Goal: Submit feedback/report problem: Provide input to the site owners about the experience or issues

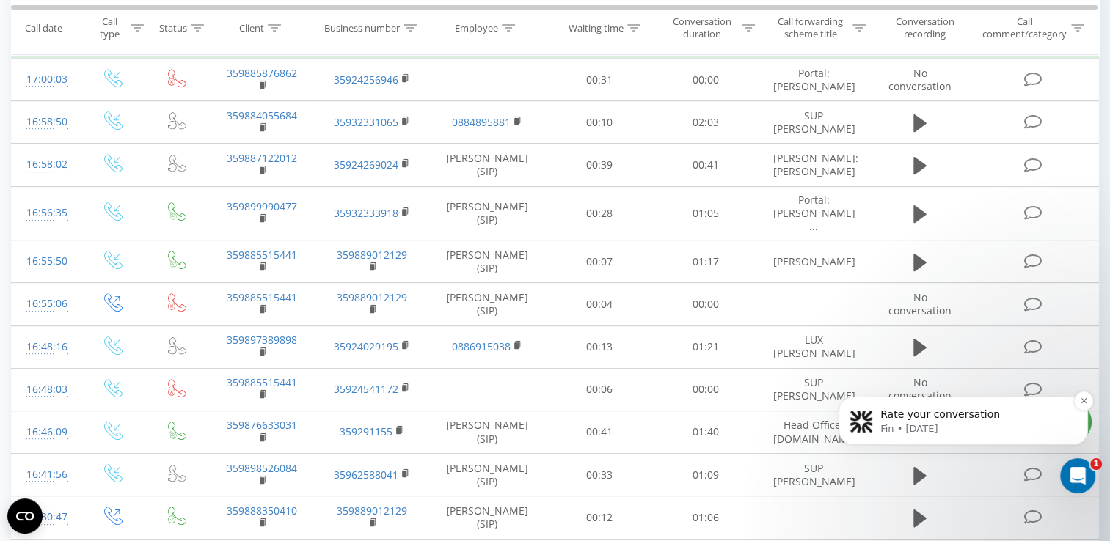
click at [993, 423] on p "Fin • [DATE]" at bounding box center [974, 429] width 189 height 13
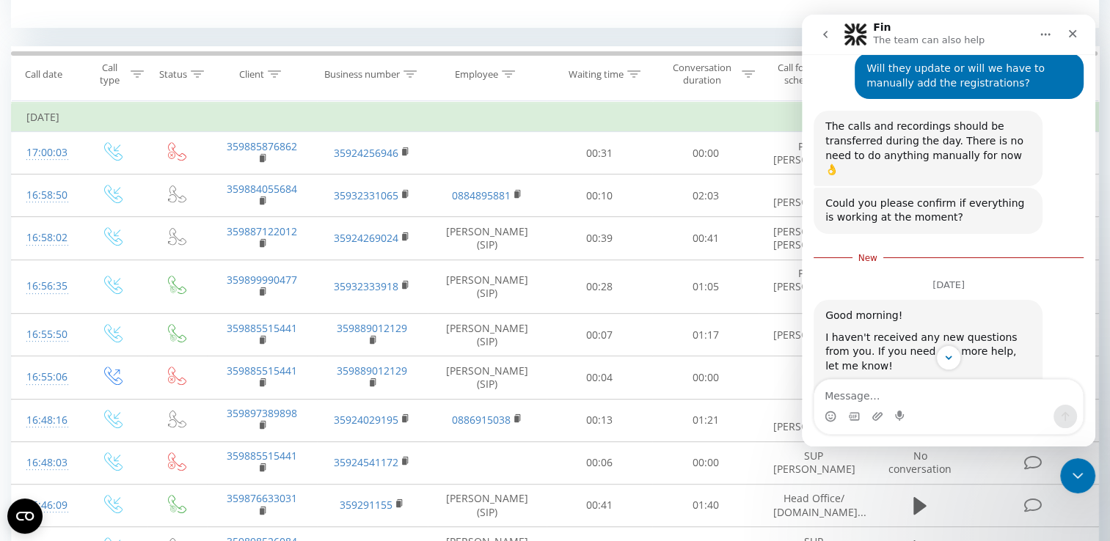
scroll to position [939, 0]
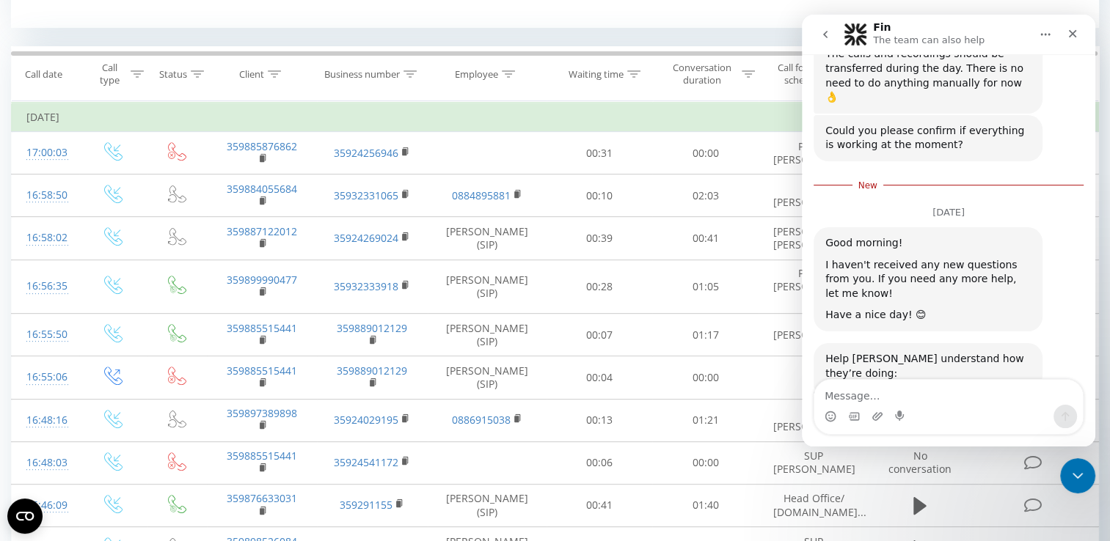
click at [824, 38] on icon "go back" at bounding box center [825, 35] width 12 height 12
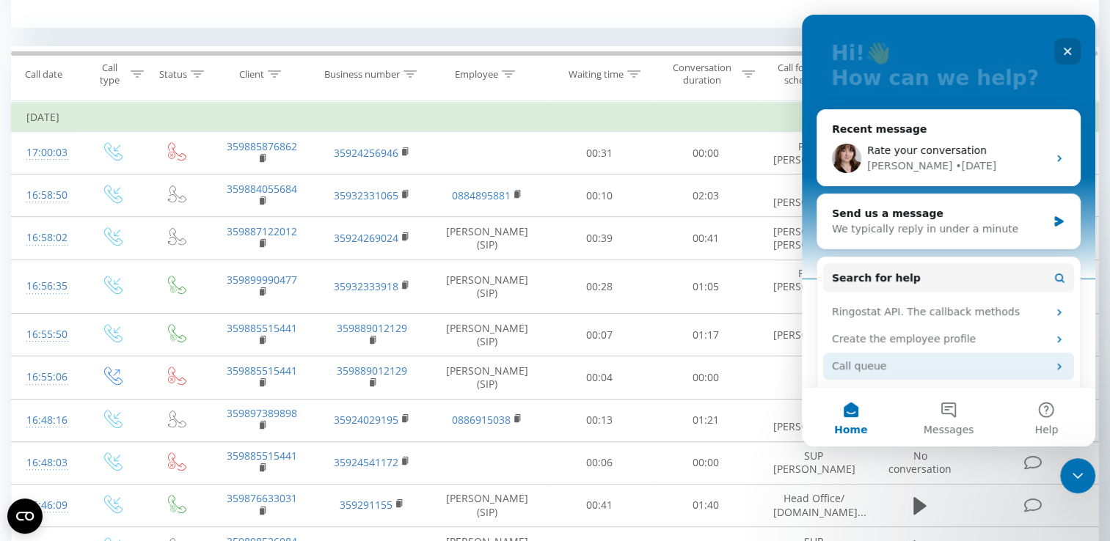
scroll to position [147, 0]
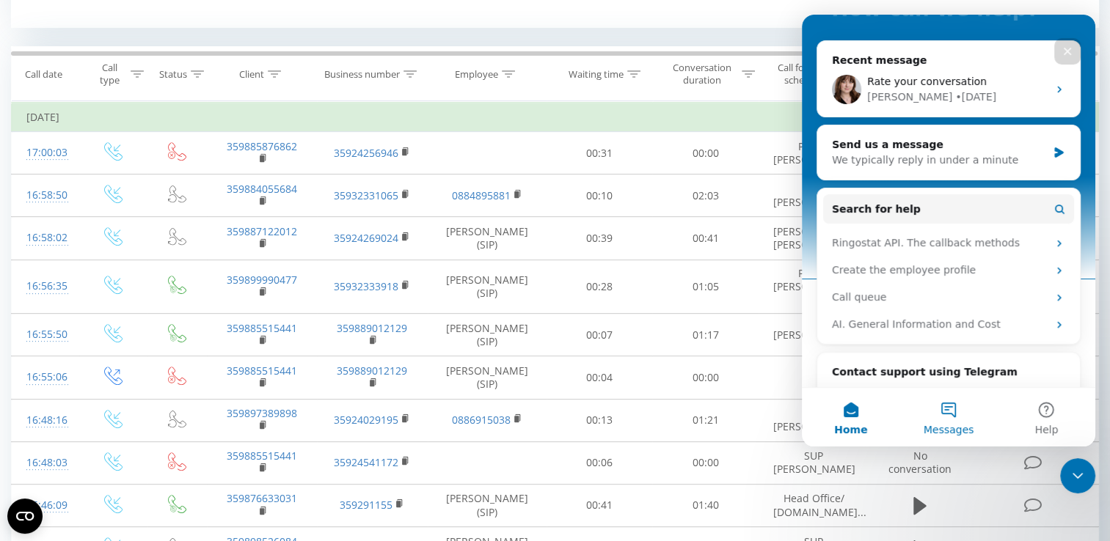
click at [954, 409] on button "Messages" at bounding box center [948, 417] width 98 height 59
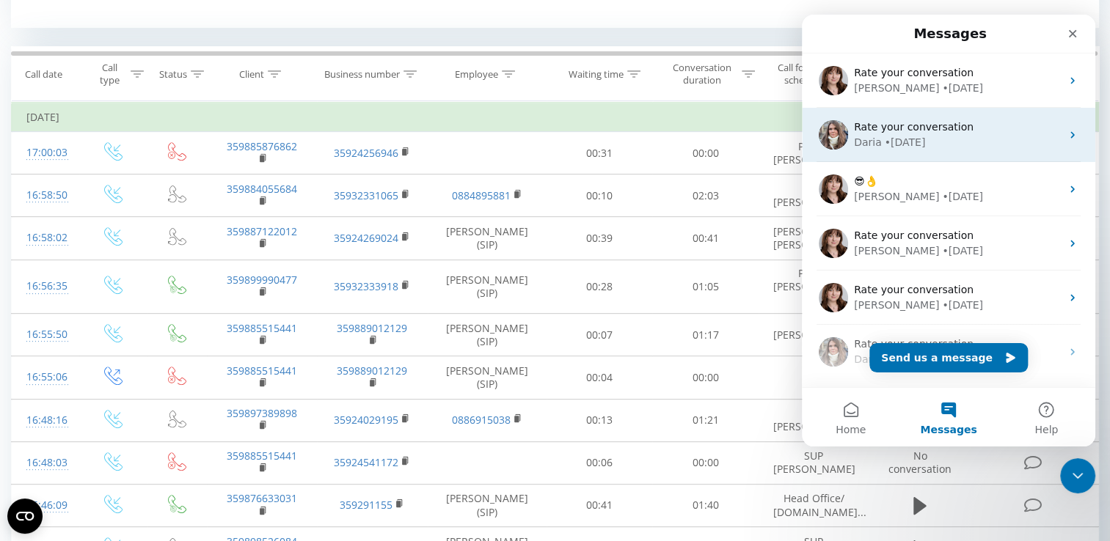
click at [1001, 132] on div "Rate your conversation" at bounding box center [957, 127] width 207 height 15
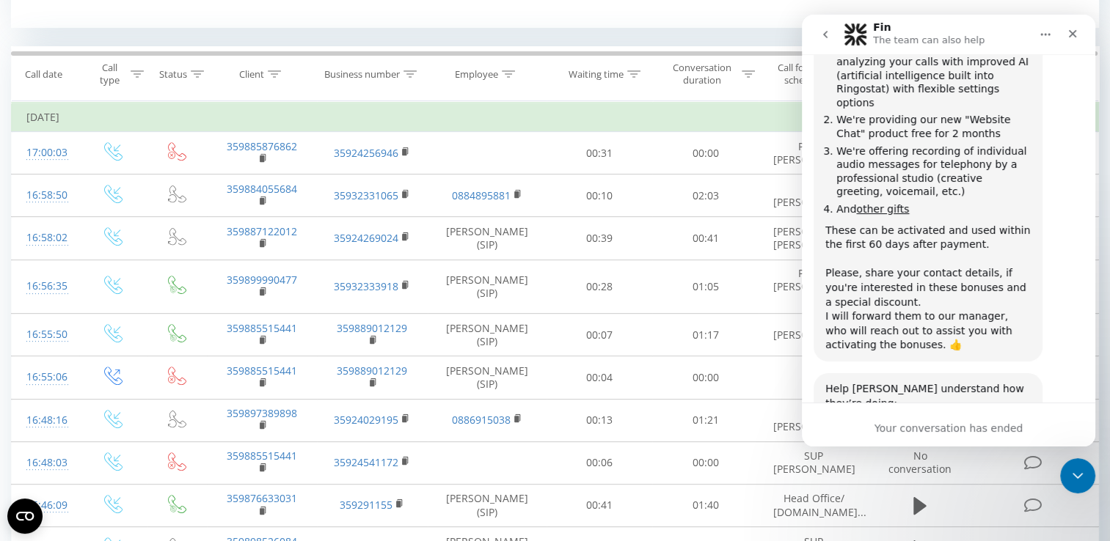
scroll to position [2136, 0]
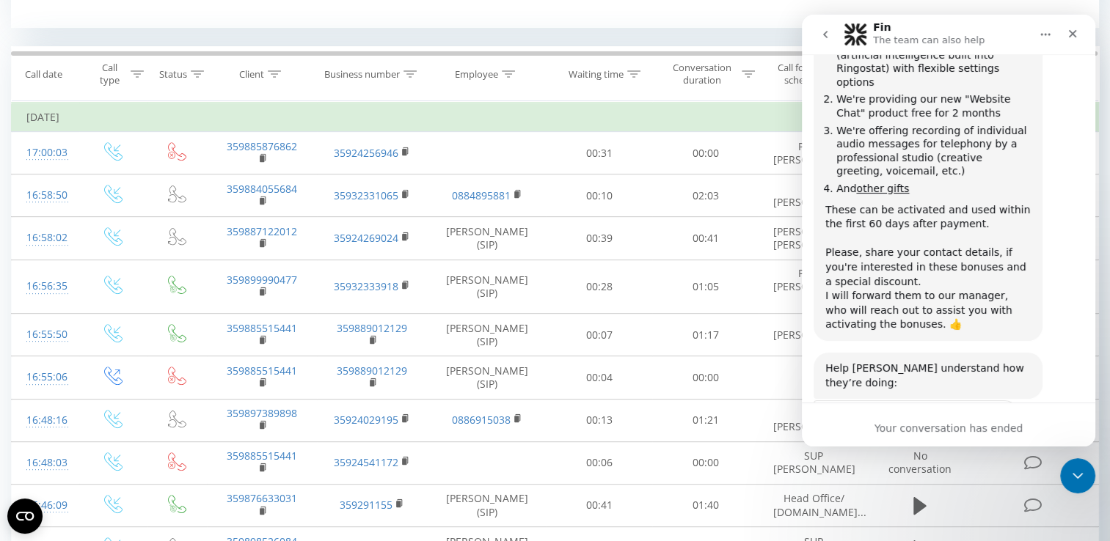
click at [987, 441] on span "Amazing" at bounding box center [985, 454] width 26 height 26
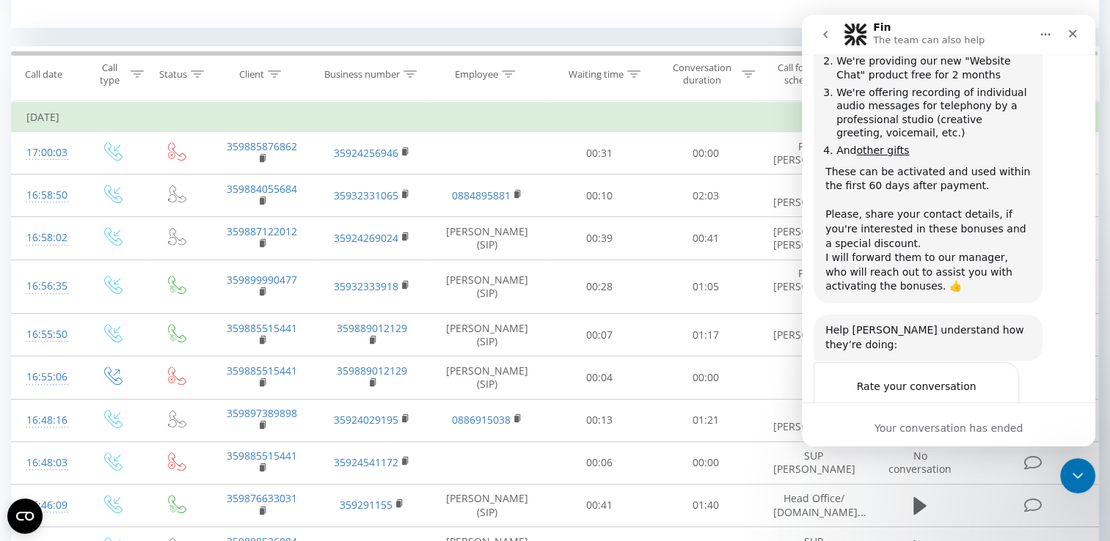
scroll to position [2176, 0]
click at [996, 453] on div "Submit" at bounding box center [992, 467] width 29 height 29
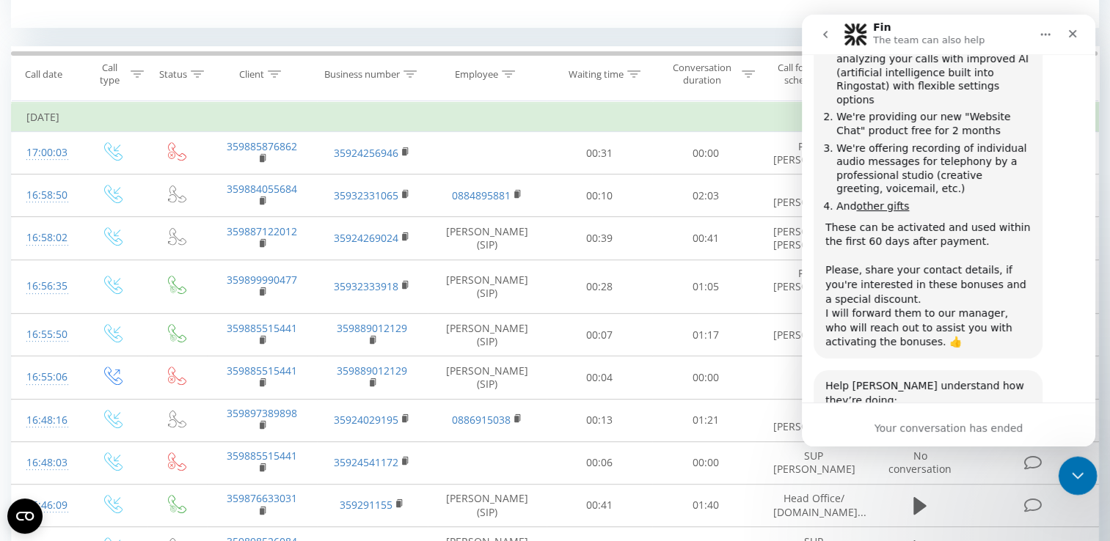
click at [1067, 472] on icon "Close Intercom Messenger" at bounding box center [1076, 474] width 18 height 18
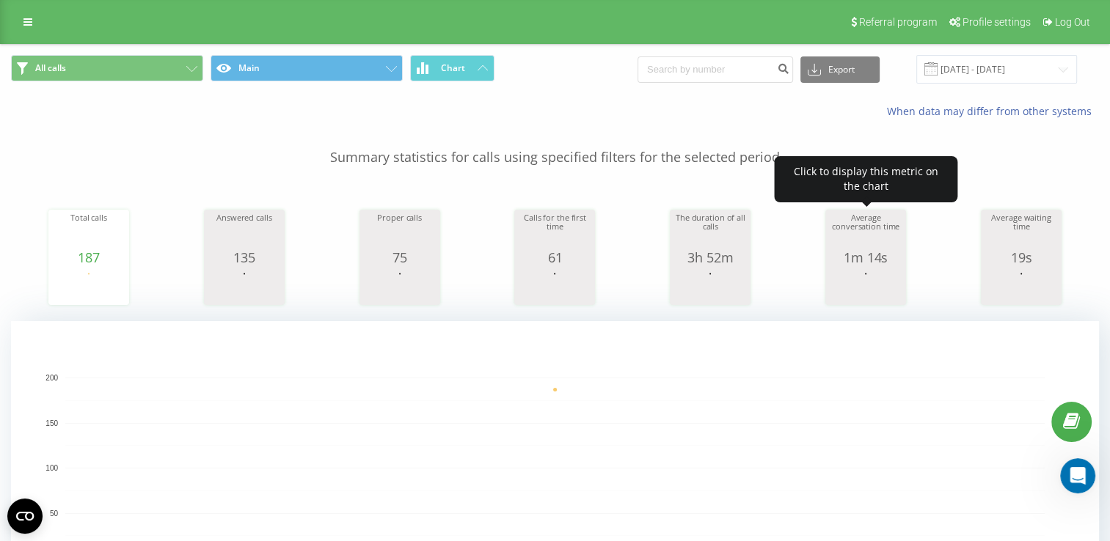
scroll to position [2176, 0]
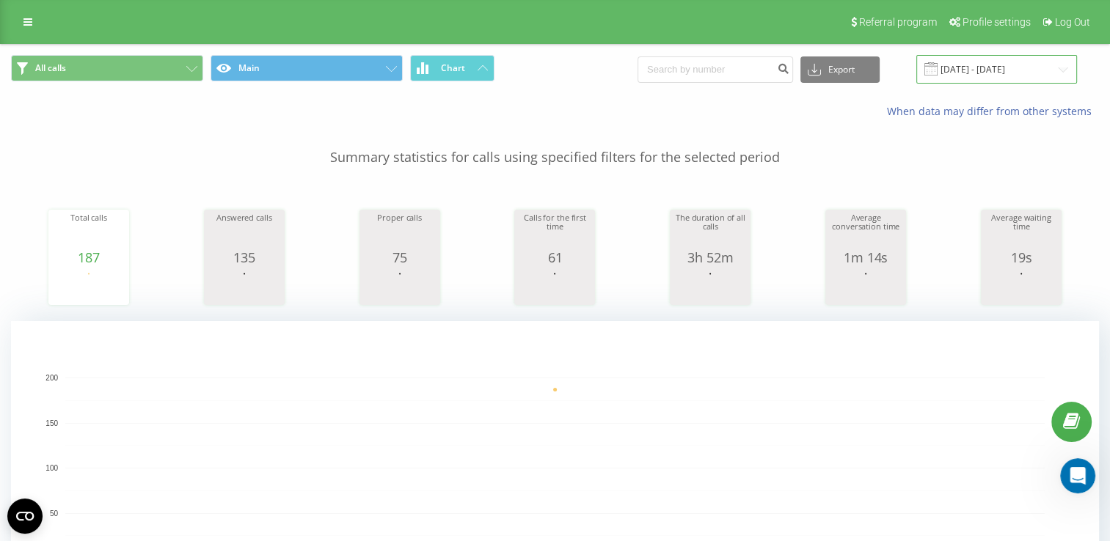
click at [987, 70] on input "[DATE] - [DATE]" at bounding box center [996, 69] width 161 height 29
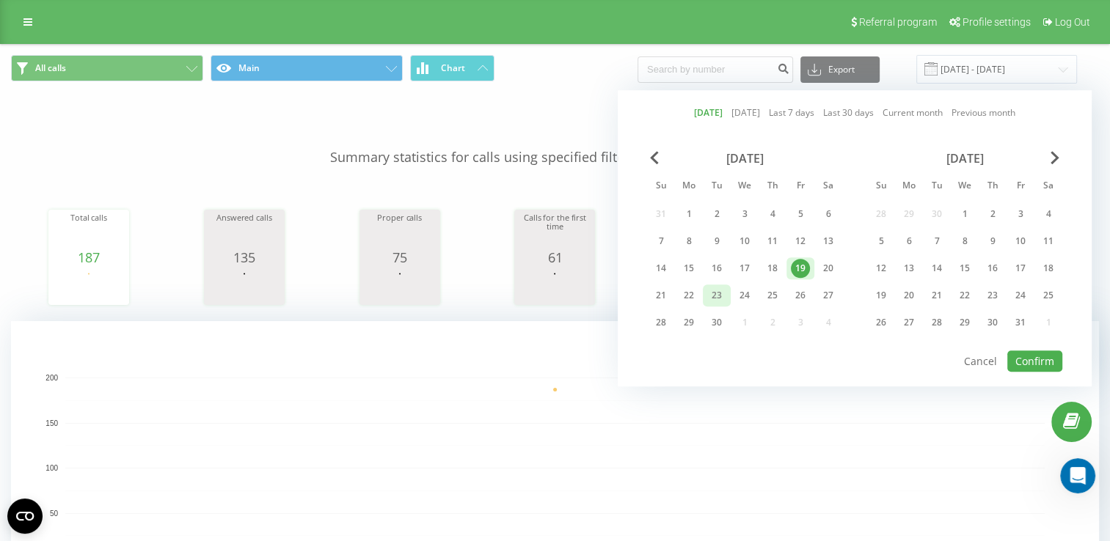
click at [707, 290] on div "23" at bounding box center [716, 295] width 19 height 19
click at [1034, 354] on button "Confirm" at bounding box center [1034, 361] width 55 height 21
type input "[DATE] - [DATE]"
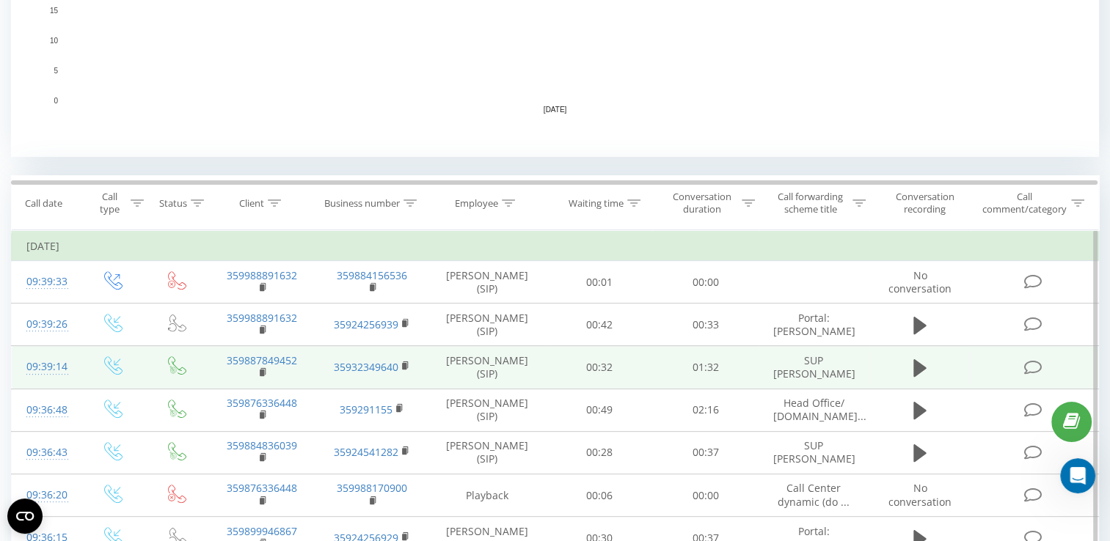
scroll to position [513, 0]
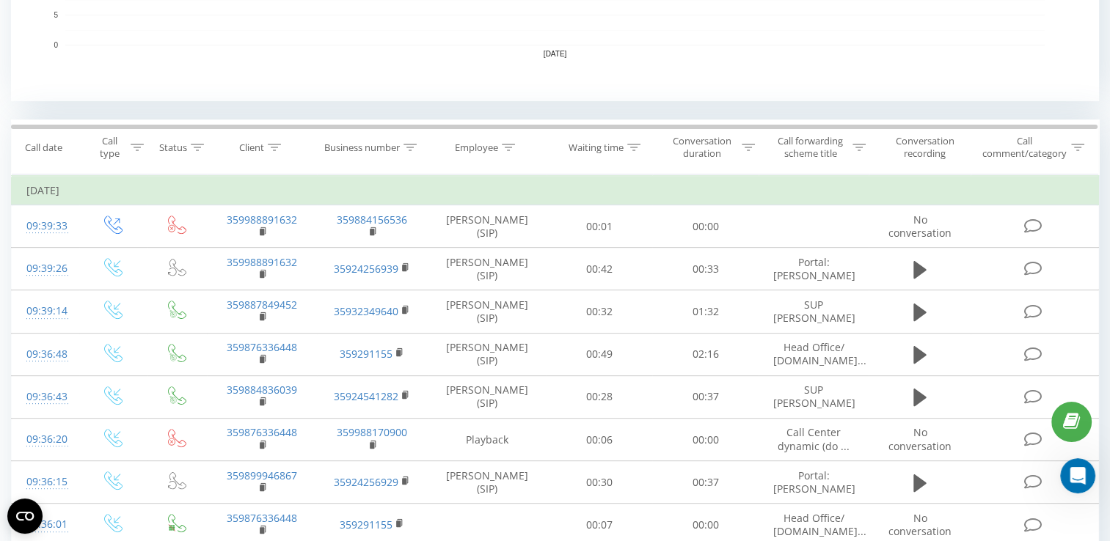
click at [277, 147] on icon at bounding box center [274, 147] width 13 height 7
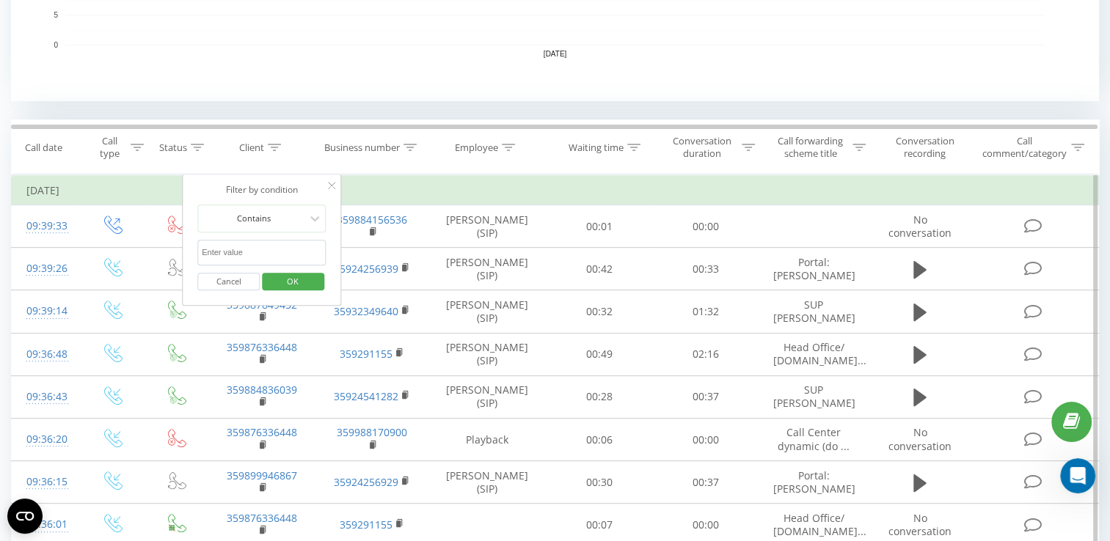
paste input "[PHONE_NUMBER]"
click at [208, 251] on input "[PHONE_NUMBER]" at bounding box center [261, 253] width 129 height 26
type input "359884836039"
click at [283, 271] on div "Cancel OK" at bounding box center [261, 282] width 129 height 33
click at [294, 286] on span "OK" at bounding box center [292, 281] width 41 height 23
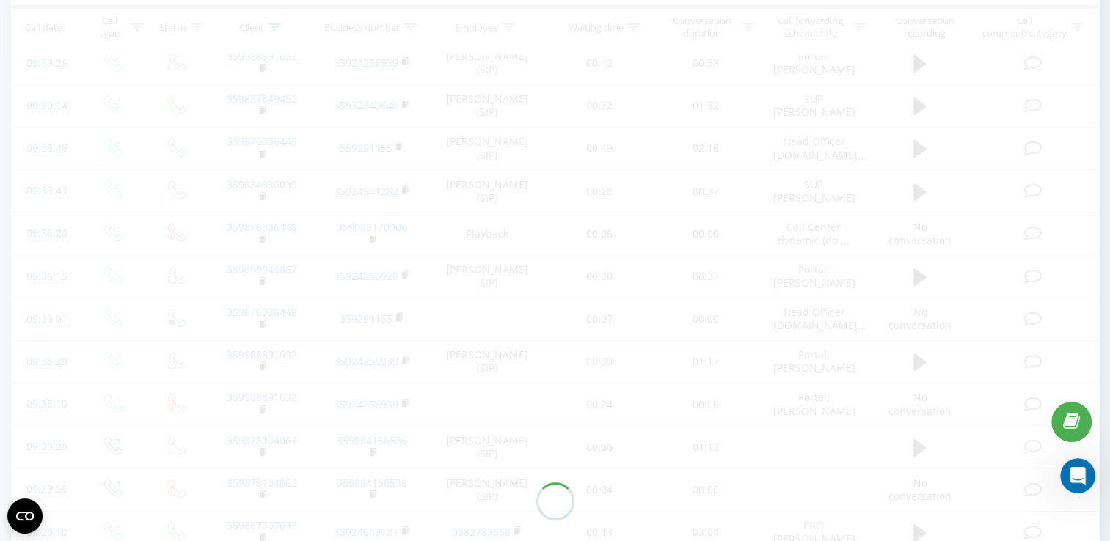
scroll to position [533, 0]
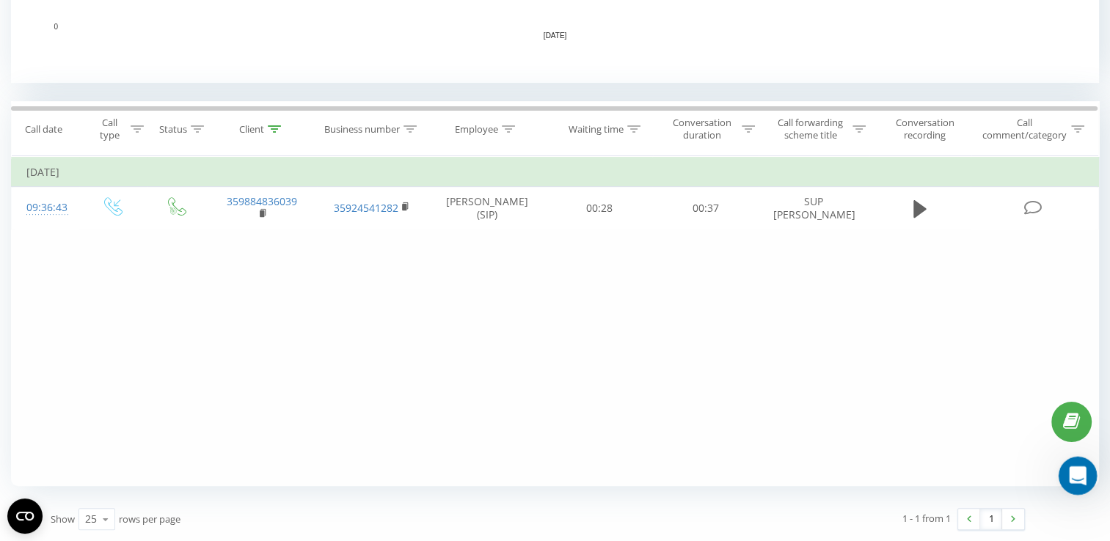
click at [1077, 475] on icon "Open Intercom Messenger" at bounding box center [1075, 474] width 10 height 12
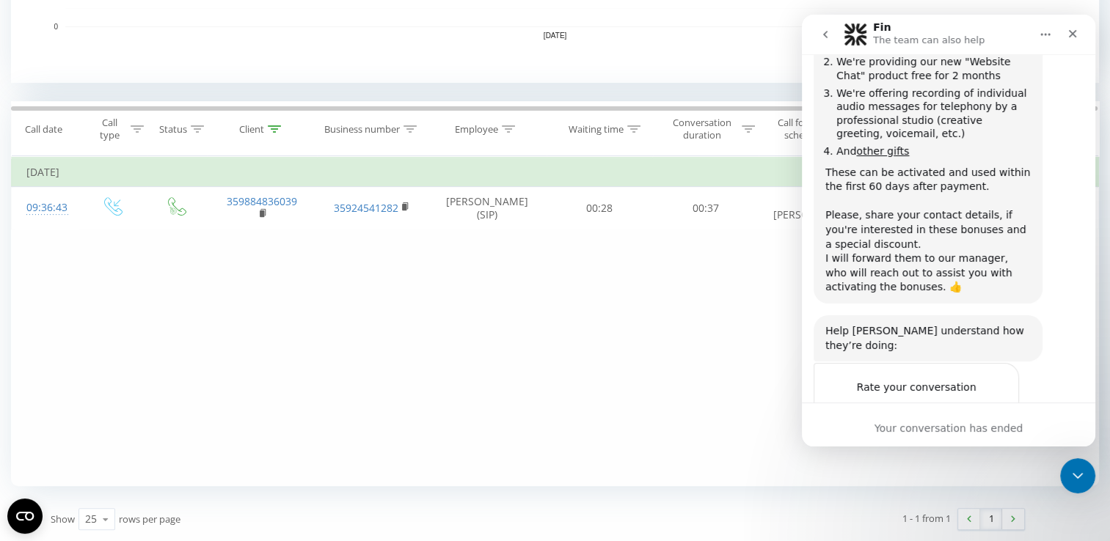
scroll to position [2176, 0]
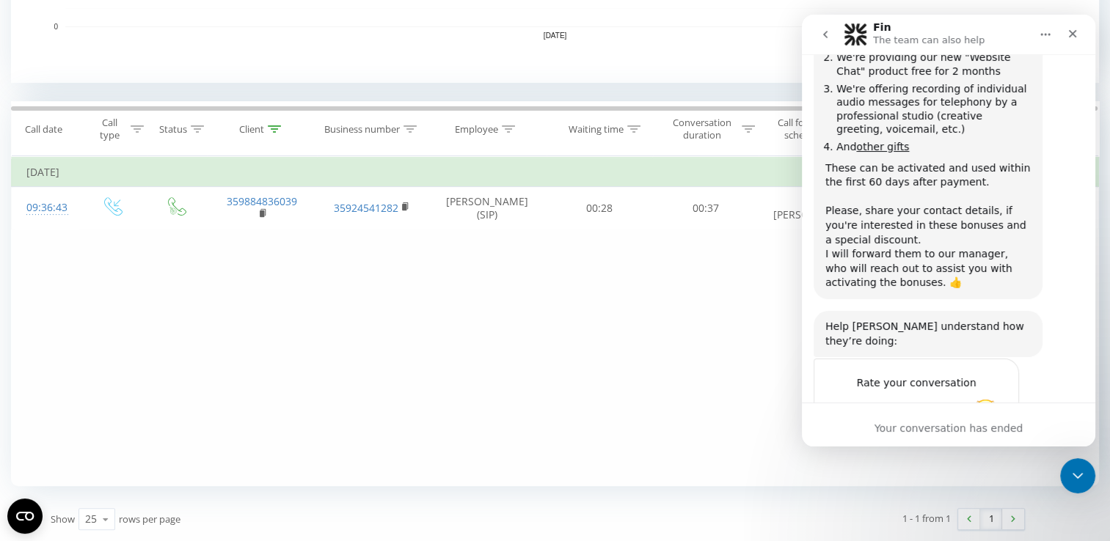
click at [825, 35] on icon "go back" at bounding box center [825, 35] width 12 height 12
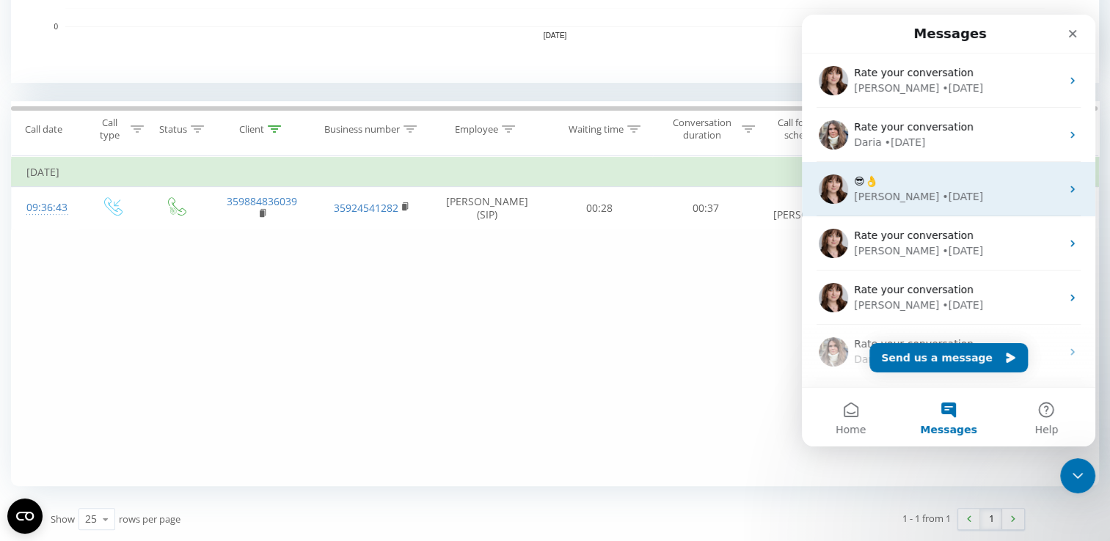
scroll to position [0, 0]
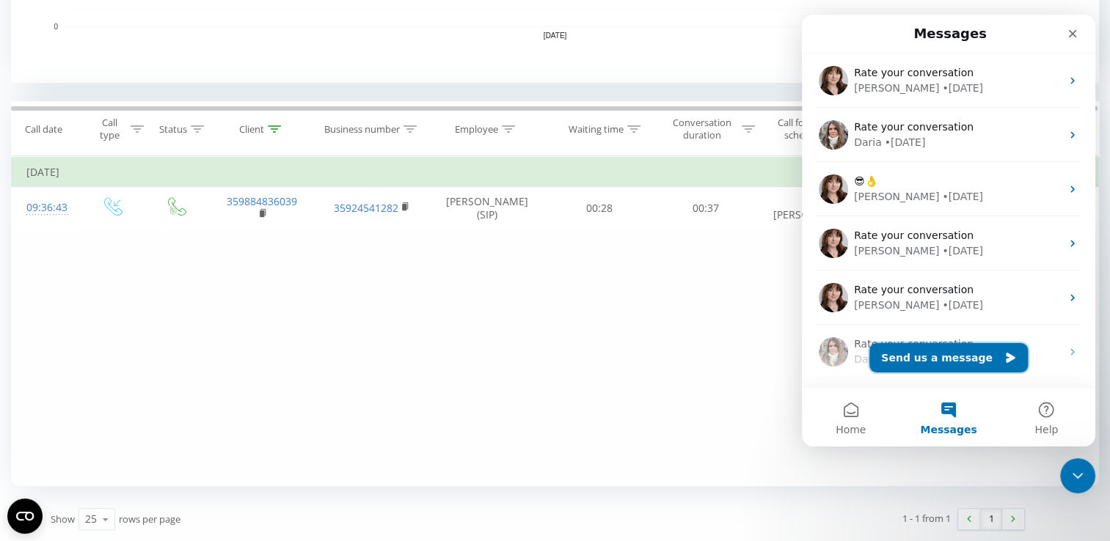
click at [954, 361] on button "Send us a message" at bounding box center [948, 357] width 158 height 29
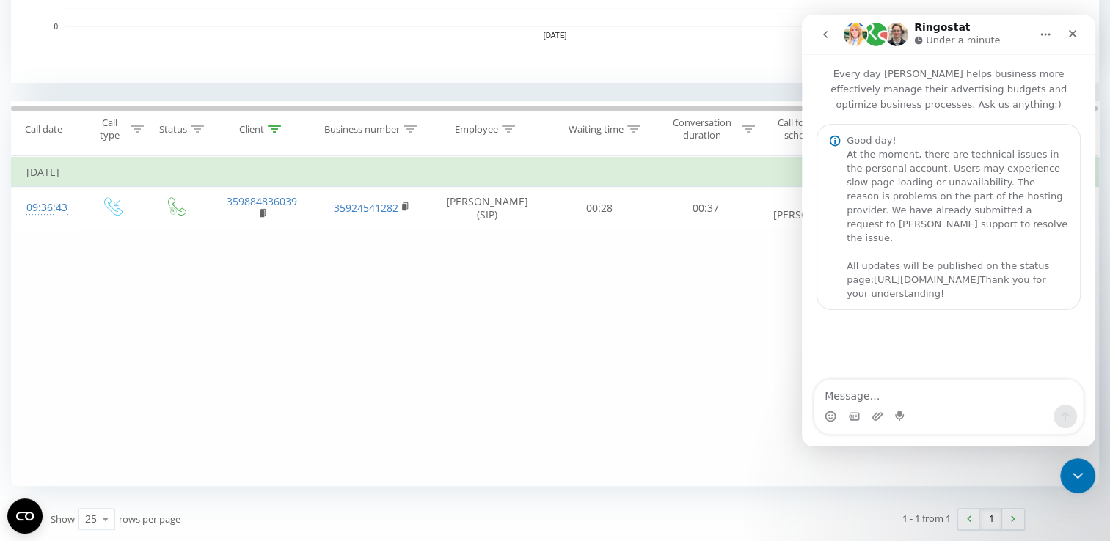
type textarea "Hello, there is a problem with the ringostat, calls are not being received and …"
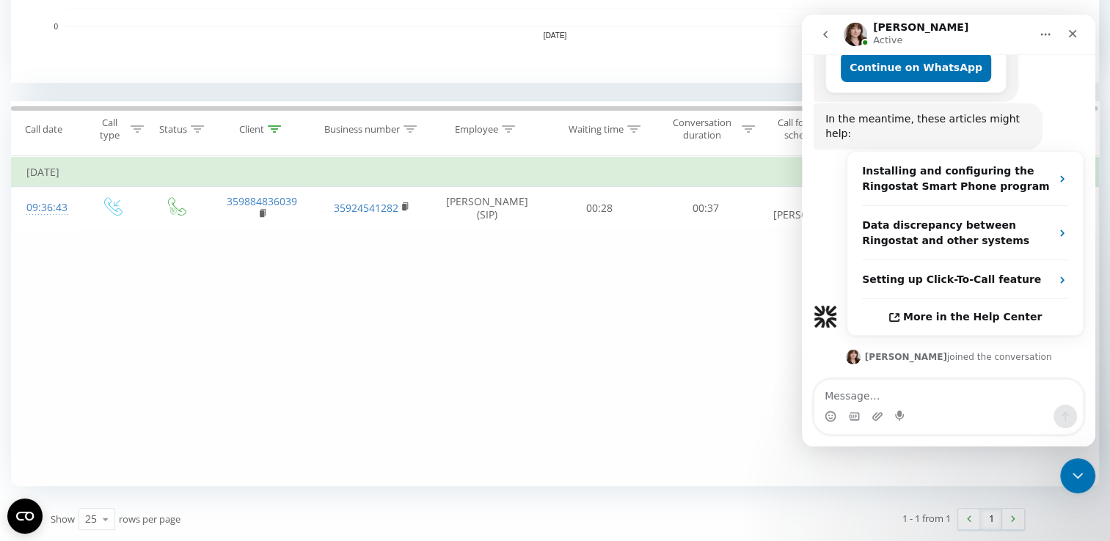
scroll to position [402, 0]
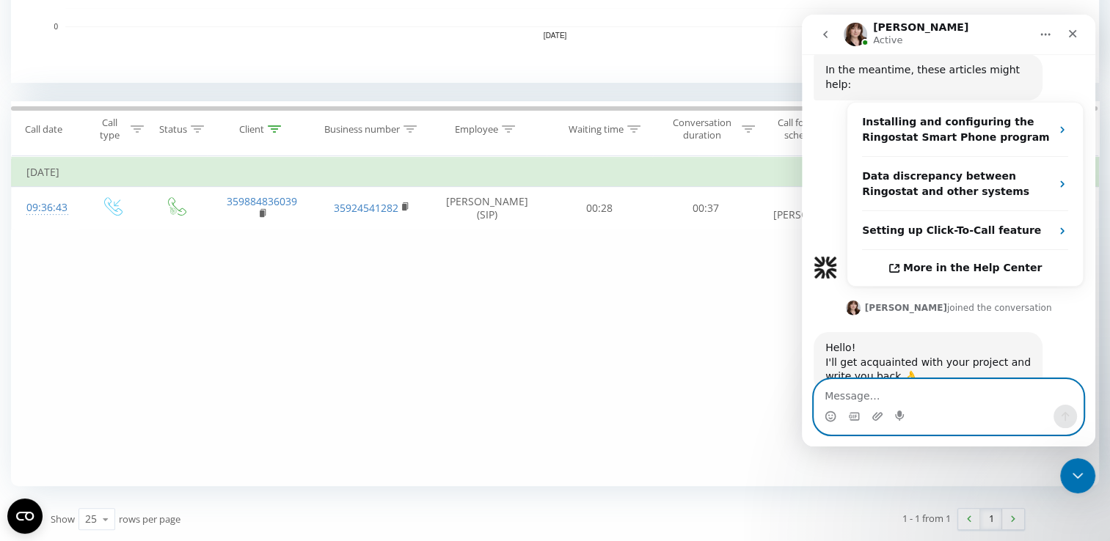
click at [937, 394] on textarea "Message…" at bounding box center [948, 392] width 268 height 25
paste textarea "[PHONE_NUMBER]"
type textarea "[PHONE_NUMBER]"
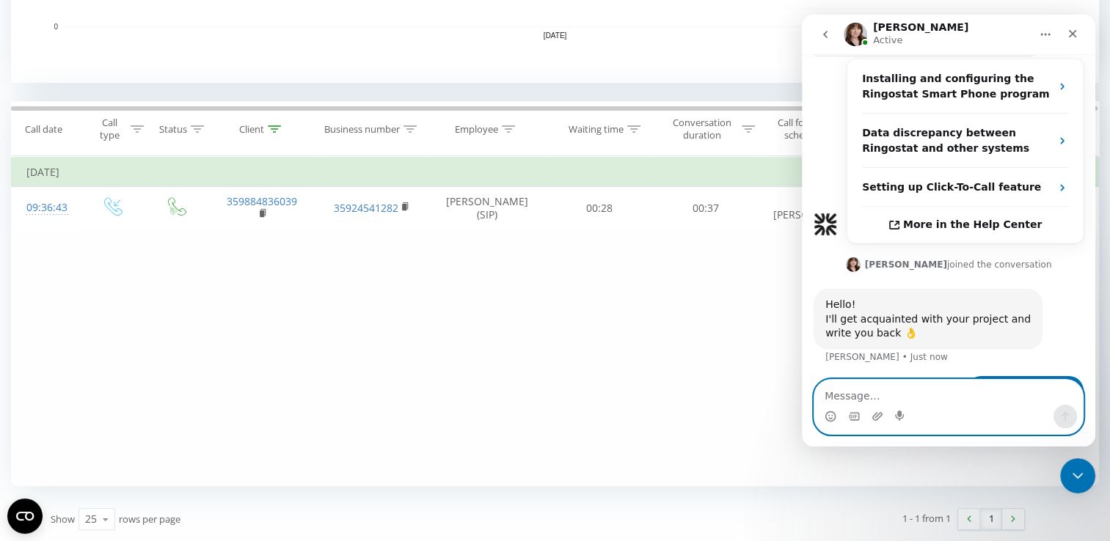
paste textarea "[PHONE_NUMBER]"
type textarea "[PHONE_NUMBER]"
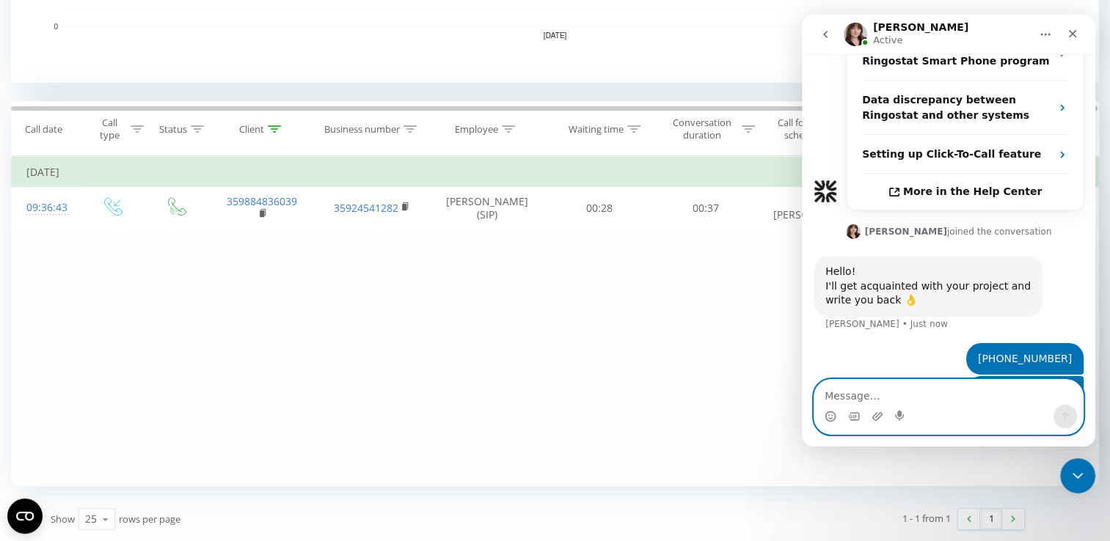
paste textarea "[PHONE_NUMBER]"
type textarea "[PHONE_NUMBER]"
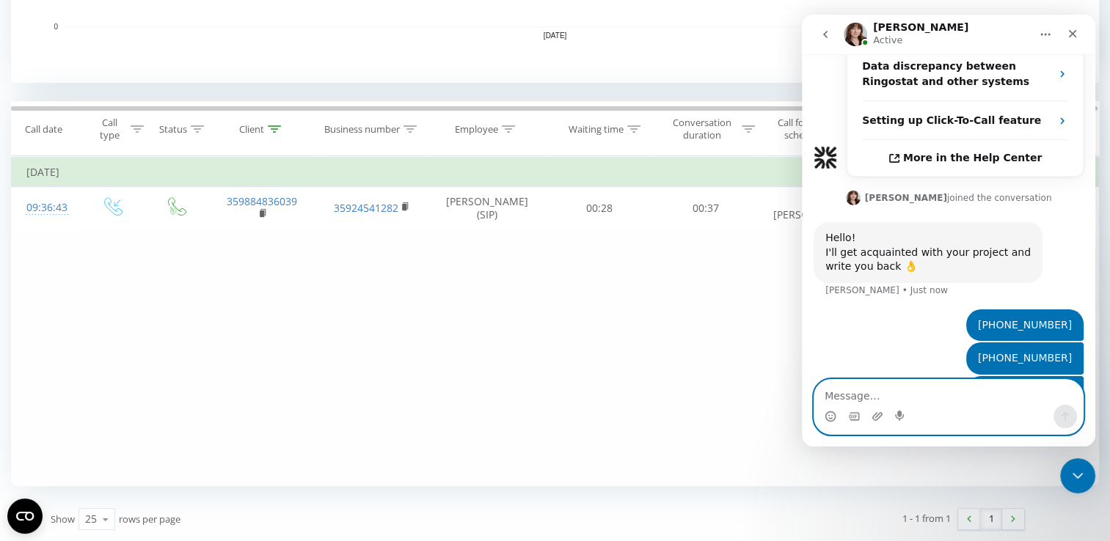
paste textarea "[PHONE_NUMBER]"
type textarea "[PHONE_NUMBER]"
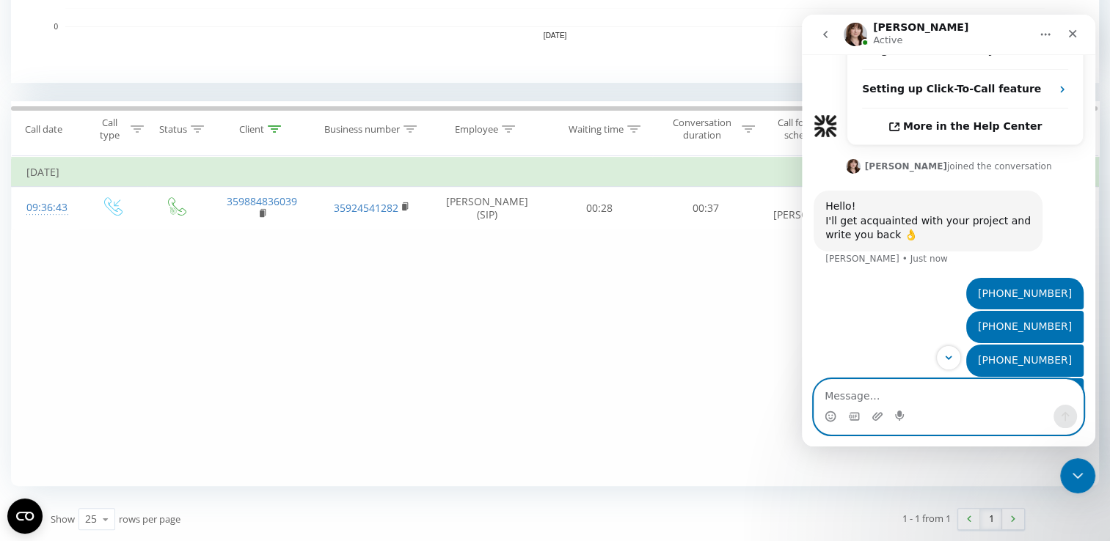
scroll to position [546, 0]
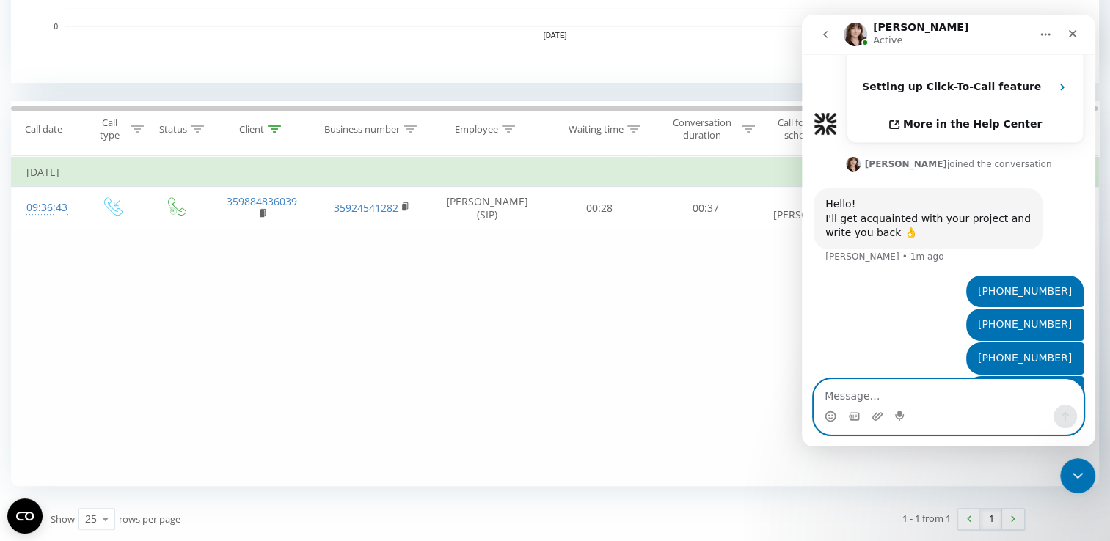
paste textarea "You told me the problem was solved."
type textarea "You told me the problem was solved"
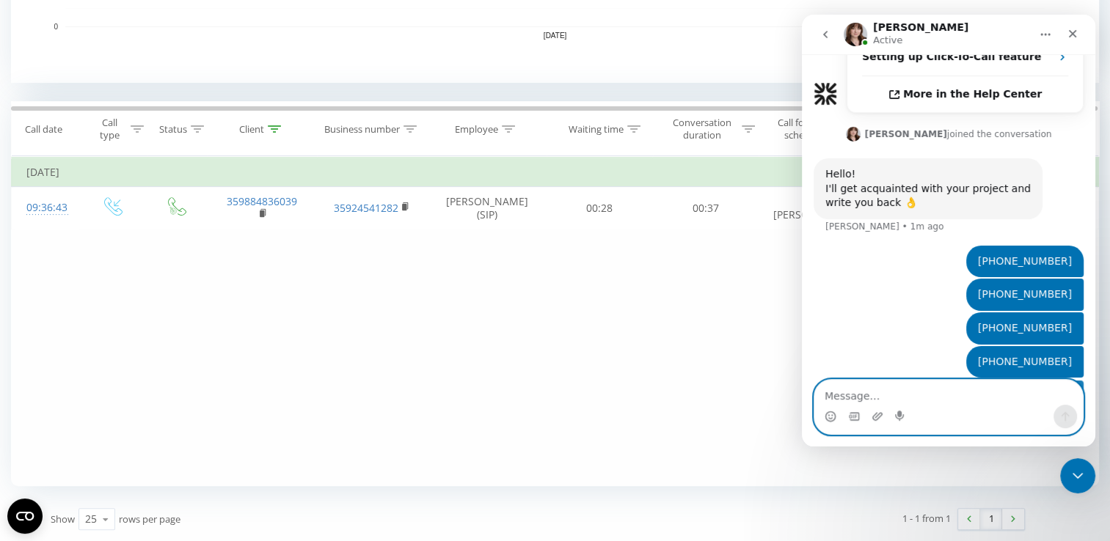
scroll to position [579, 0]
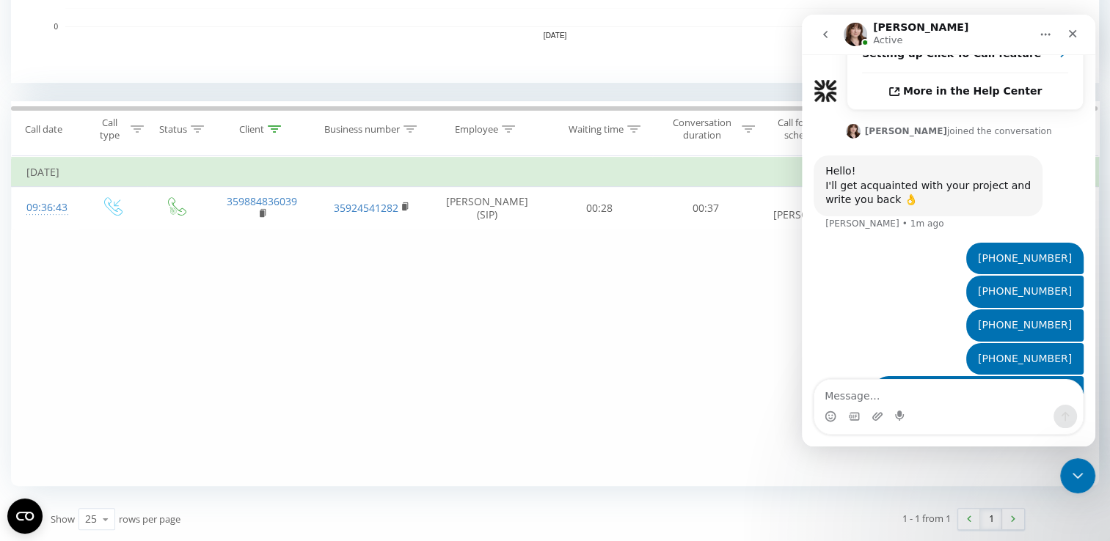
click at [676, 539] on div "1 - 1 from 1 1" at bounding box center [786, 519] width 497 height 43
click at [944, 394] on textarea "Message…" at bounding box center [948, 392] width 268 height 25
paste textarea "do we have to register manually or will the registrations appear"
type textarea "do we have to register manually or will the registrations appear"
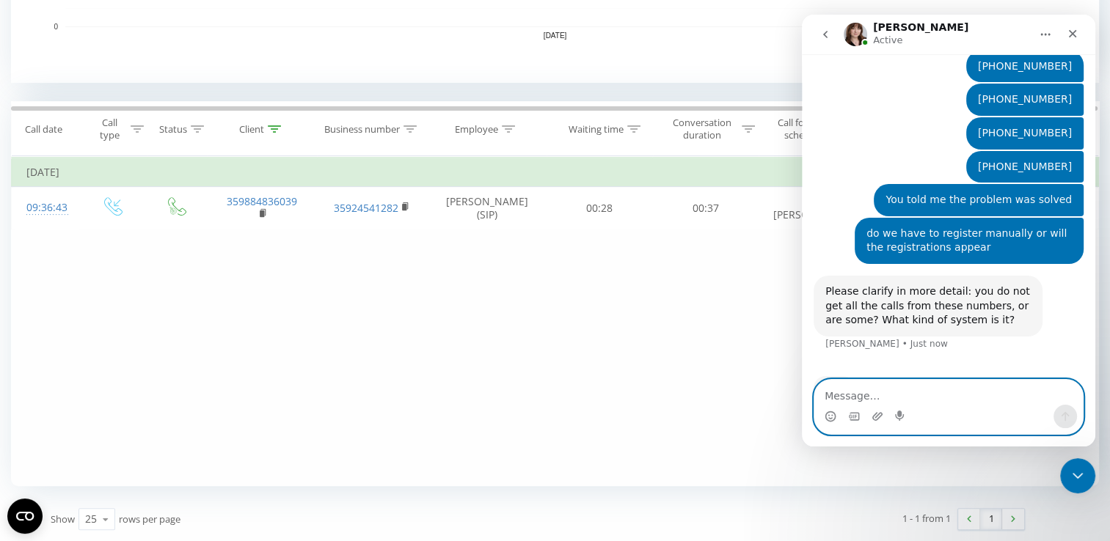
scroll to position [699, 0]
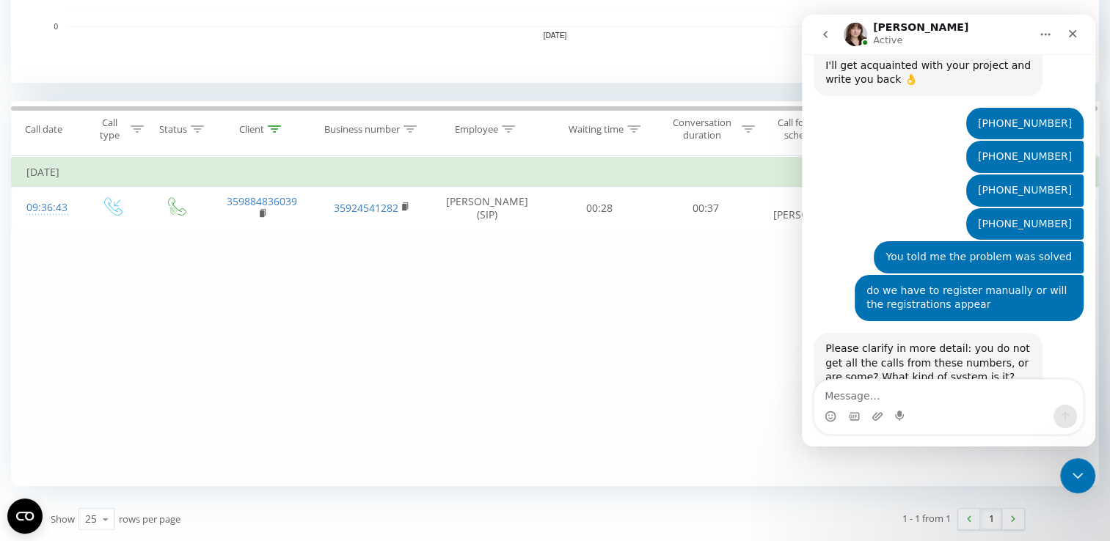
click at [896, 342] on div "Please clarify in more detail: you do not get all the calls from these numbers,…" at bounding box center [927, 363] width 205 height 43
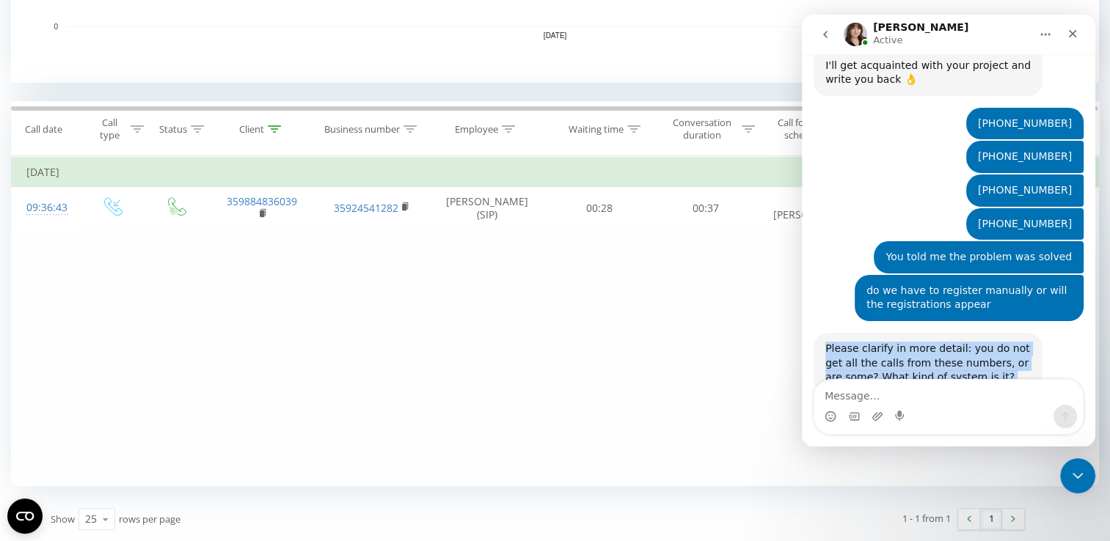
click at [896, 342] on div "Please clarify in more detail: you do not get all the calls from these numbers,…" at bounding box center [927, 363] width 205 height 43
copy div "Please clarify in more detail: you do not get all the calls from these numbers,…"
click at [819, 29] on icon "go back" at bounding box center [825, 35] width 12 height 12
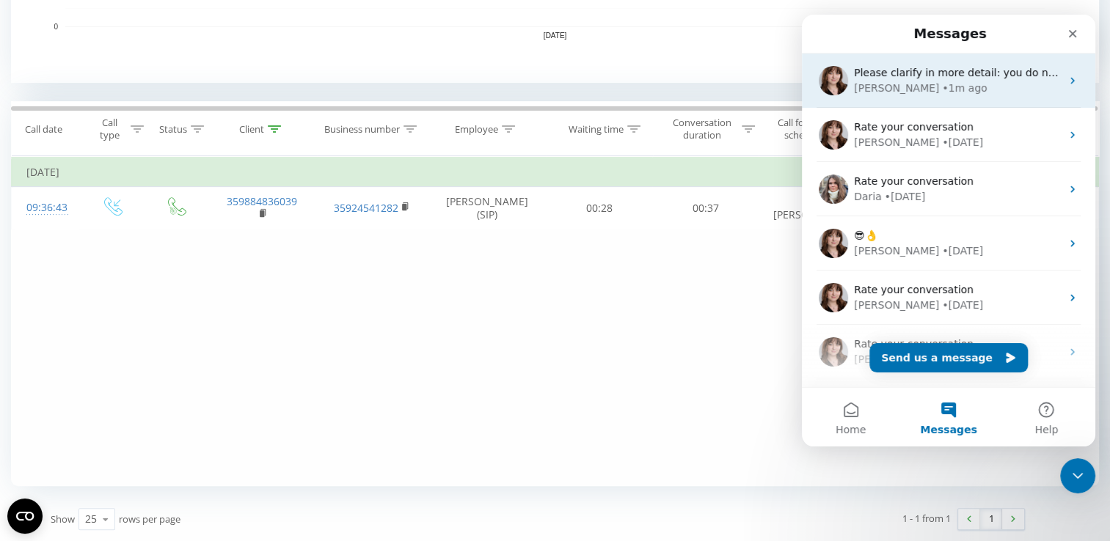
scroll to position [0, 0]
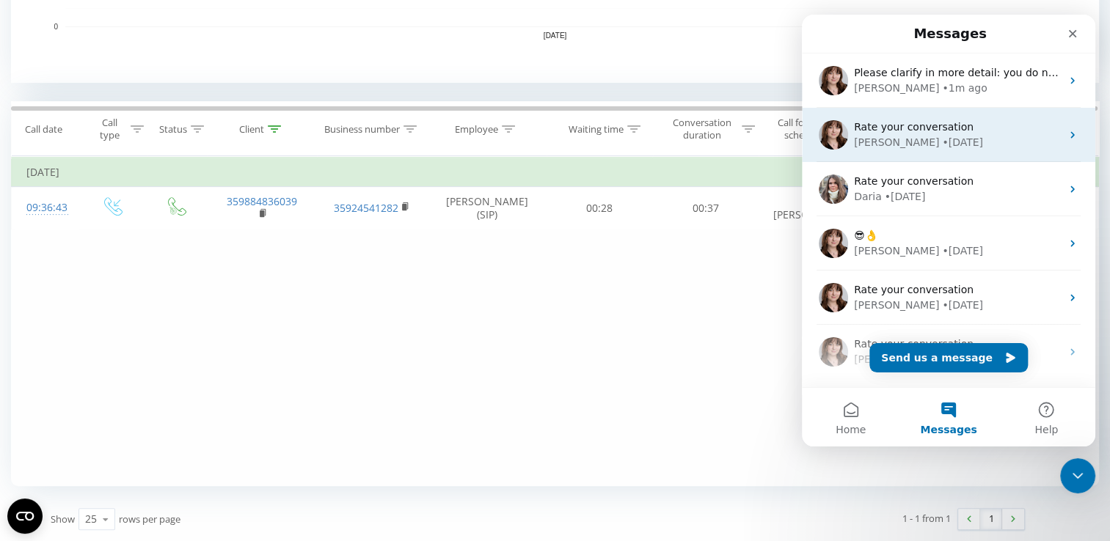
click at [940, 144] on div "[PERSON_NAME] • [DATE]" at bounding box center [957, 142] width 207 height 15
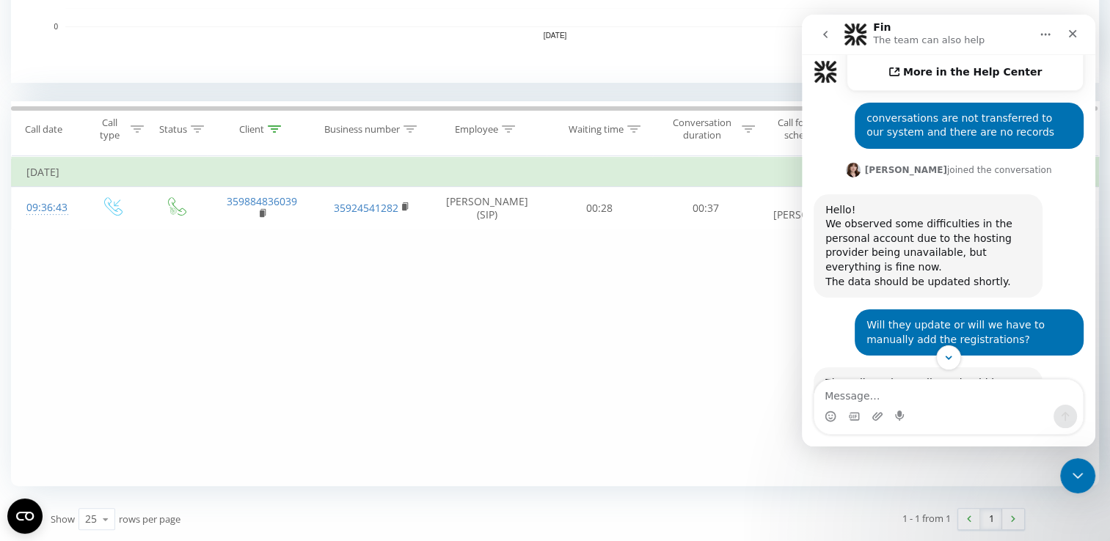
scroll to position [685, 0]
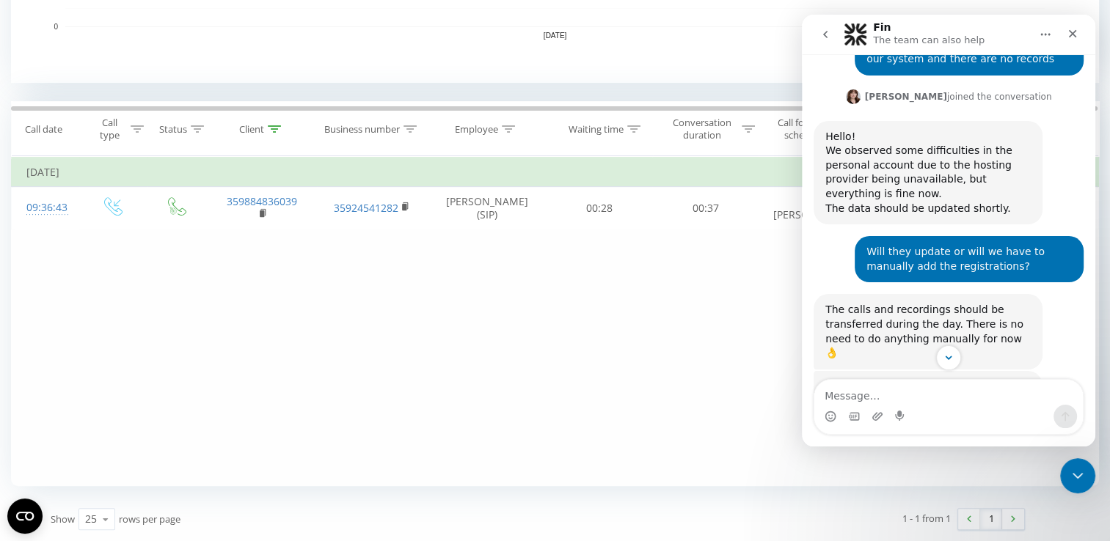
click at [919, 380] on textarea "Message…" at bounding box center [948, 392] width 268 height 25
type textarea "I clarify that the case is the same.I clarify that the case is the same!"
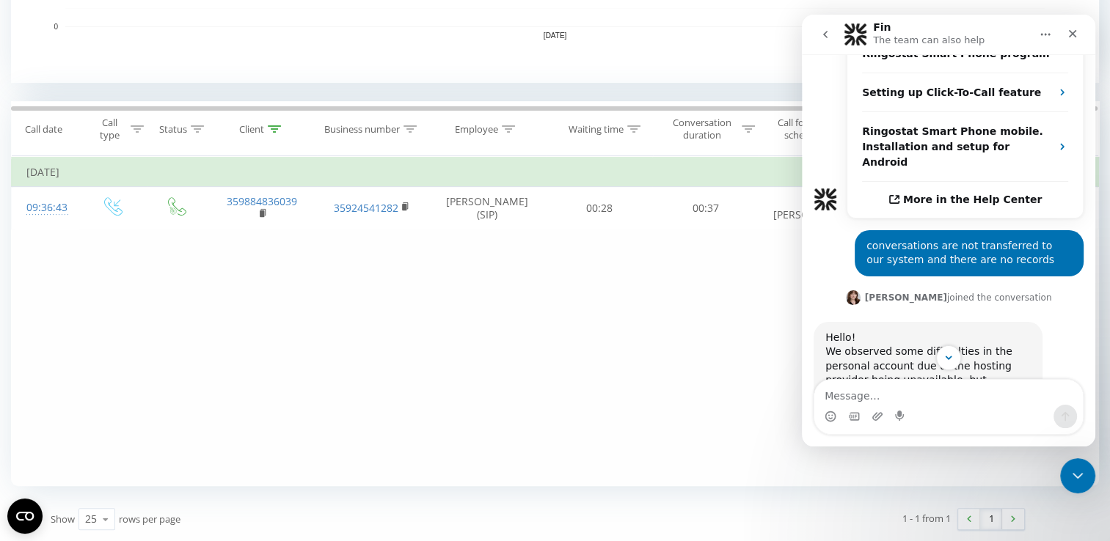
scroll to position [470, 0]
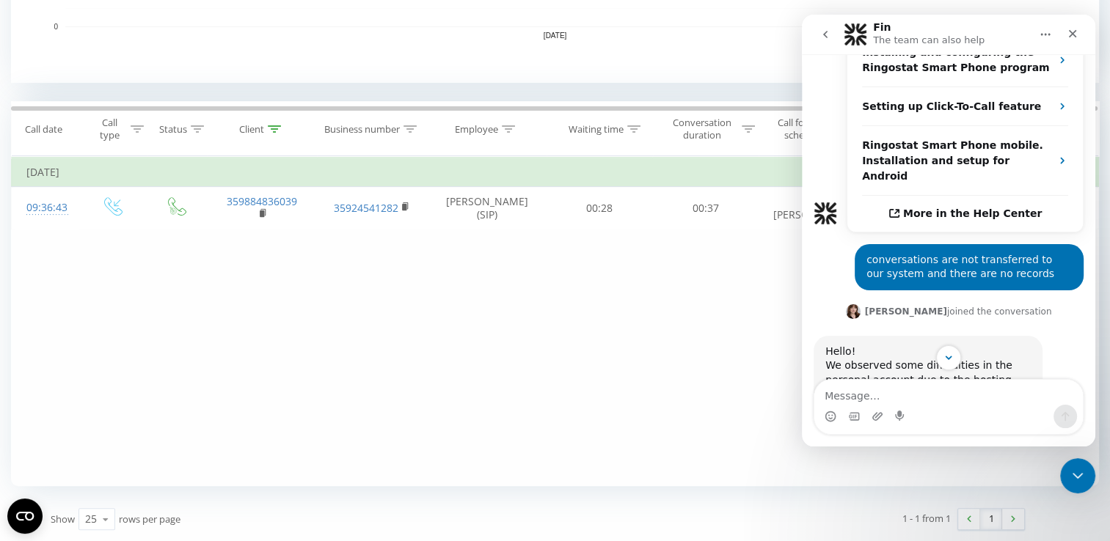
click at [963, 253] on div "conversations are not transferred to our system and there are no records" at bounding box center [968, 267] width 205 height 29
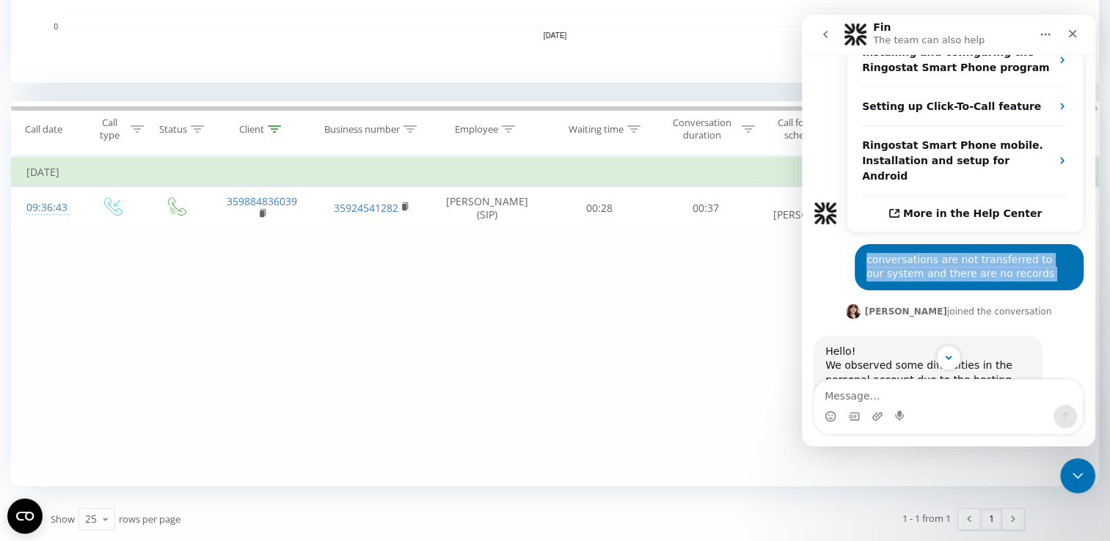
click at [963, 253] on div "conversations are not transferred to our system and there are no records" at bounding box center [968, 267] width 205 height 29
copy div "conversations are not transferred to our system and there are no records"
click at [825, 29] on icon "go back" at bounding box center [825, 35] width 12 height 12
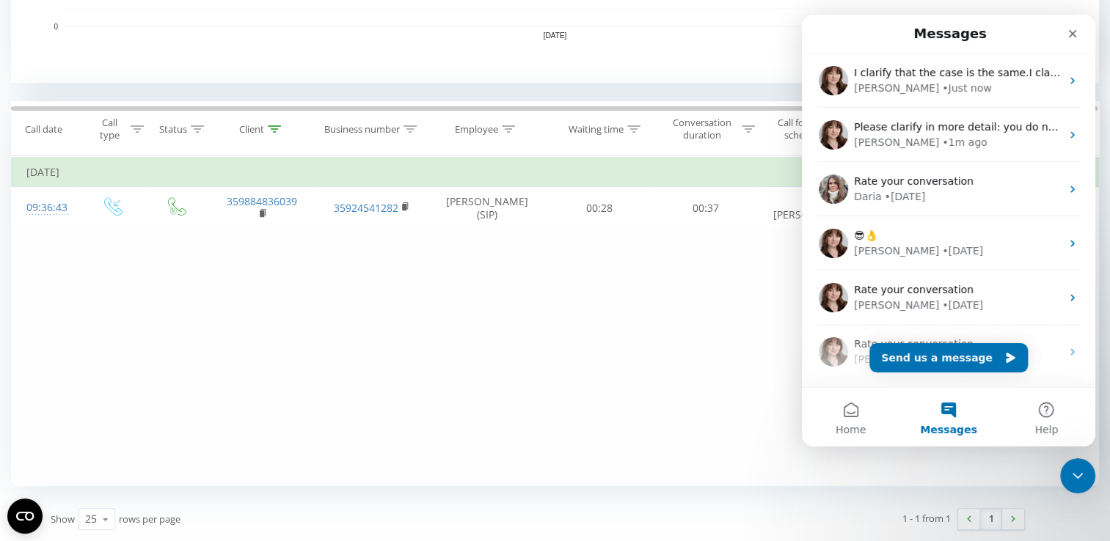
scroll to position [0, 0]
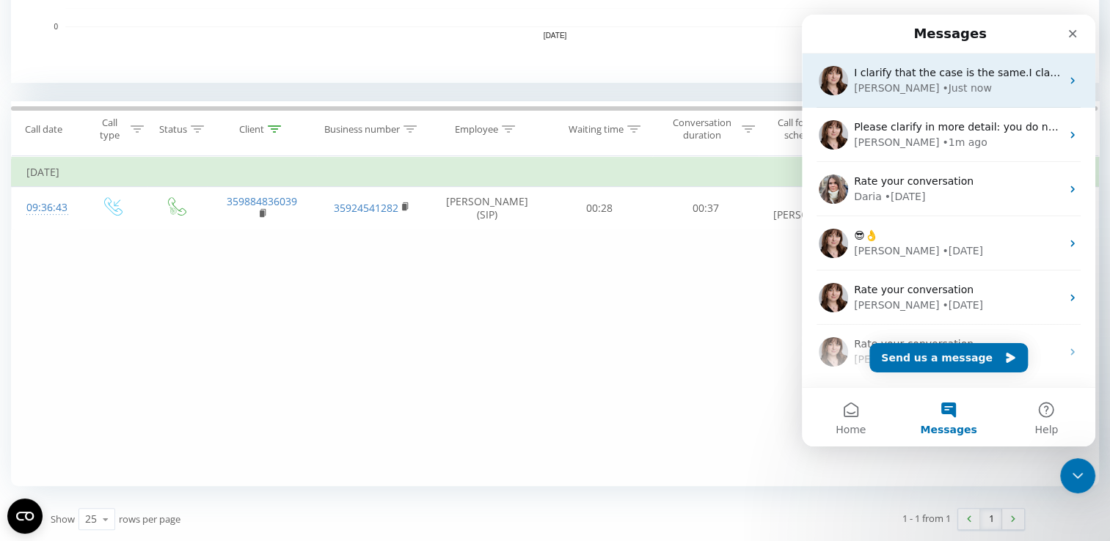
click at [951, 98] on div "I clarify that the case is the same.I clarify that the case is the same! [PERSO…" at bounding box center [948, 81] width 293 height 54
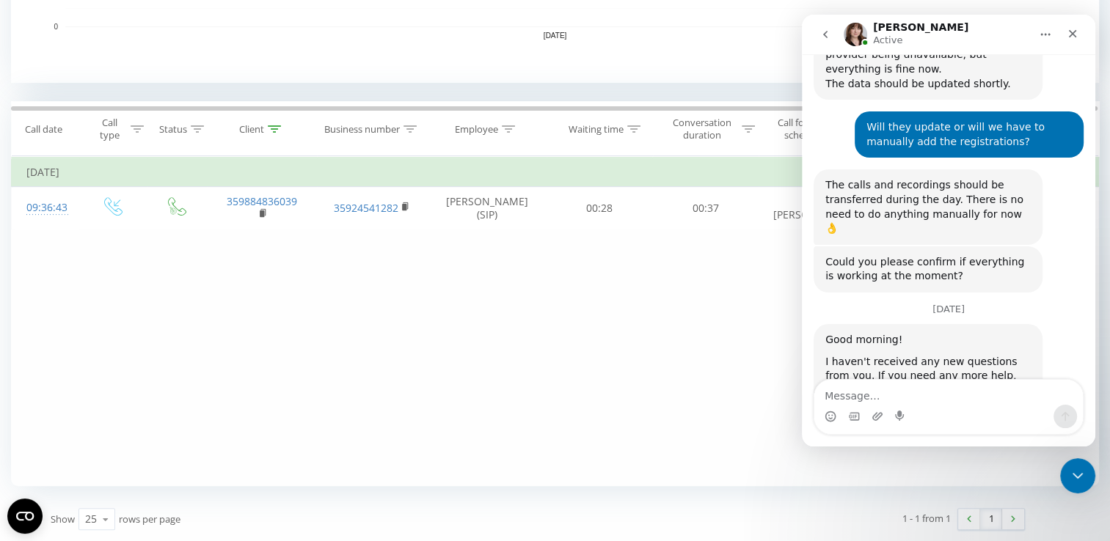
scroll to position [984, 0]
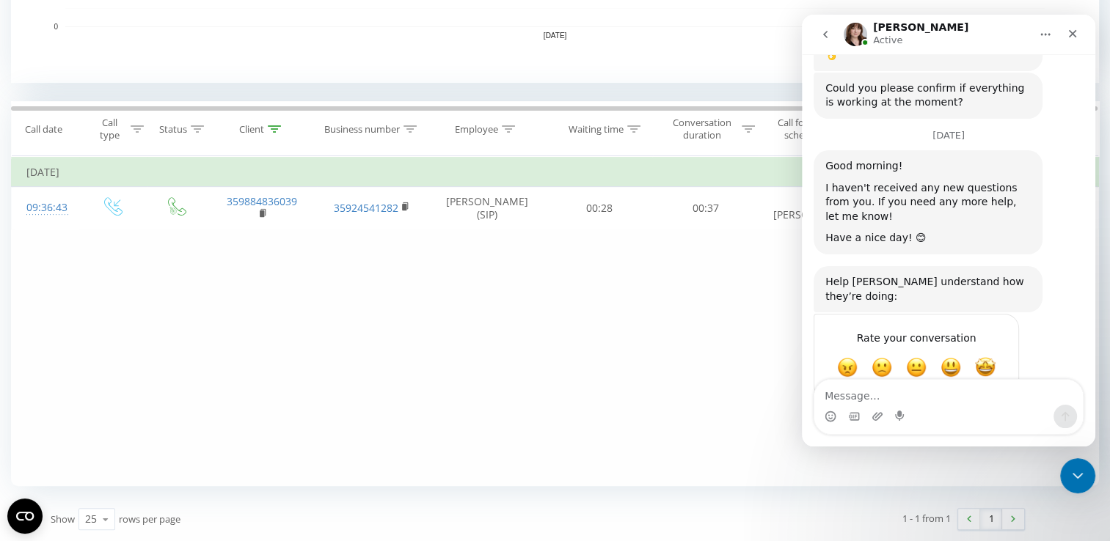
click at [823, 35] on icon "go back" at bounding box center [825, 35] width 12 height 12
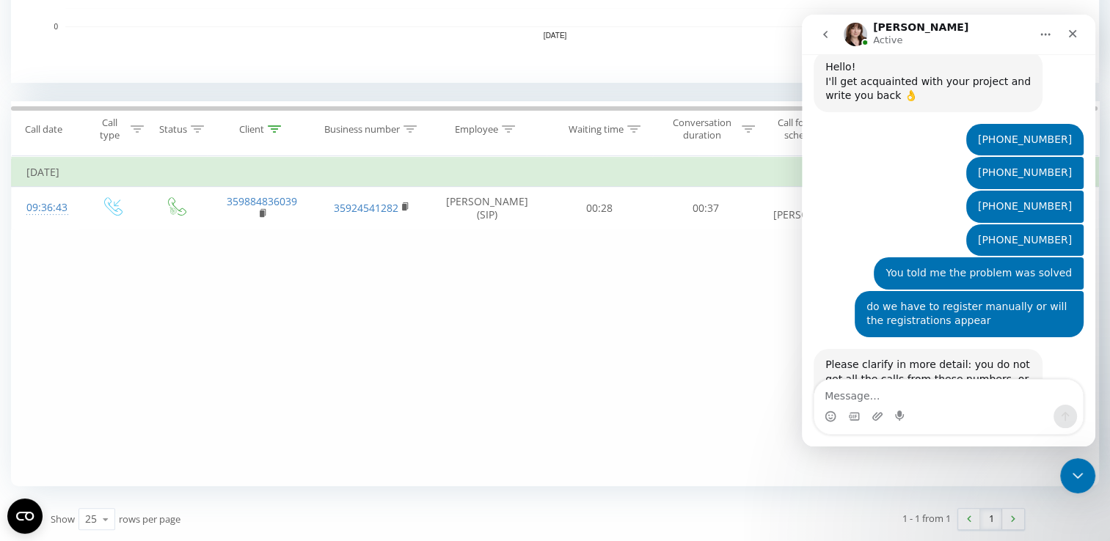
scroll to position [699, 0]
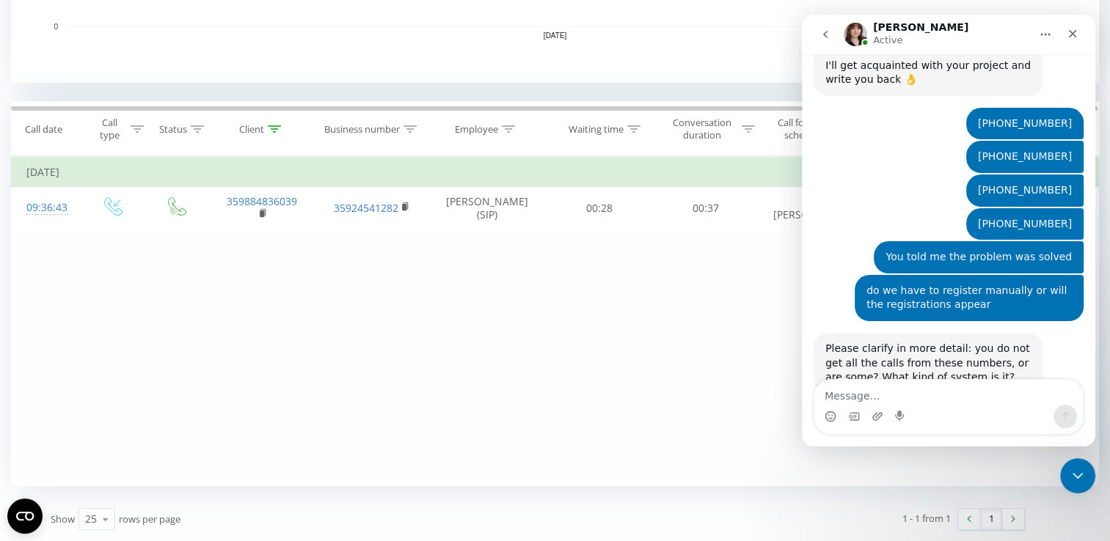
click at [937, 393] on textarea "Message…" at bounding box center [948, 392] width 268 height 25
type textarea "conversations are not transferred to our system and there are no records"
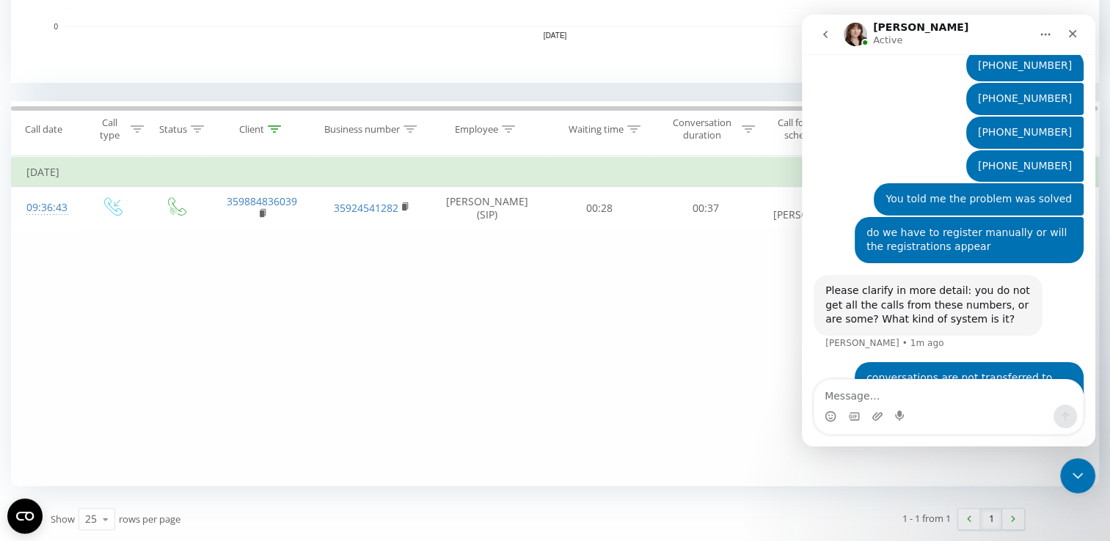
scroll to position [772, 0]
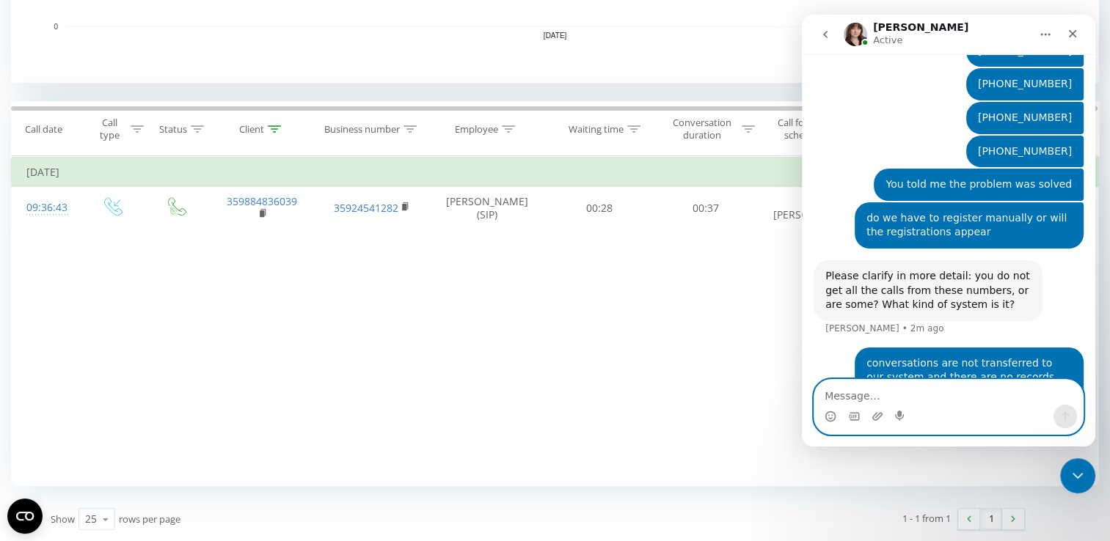
click at [897, 403] on textarea "Message…" at bounding box center [948, 392] width 268 height 25
paste textarea "I gave you sample numbers that are missing."
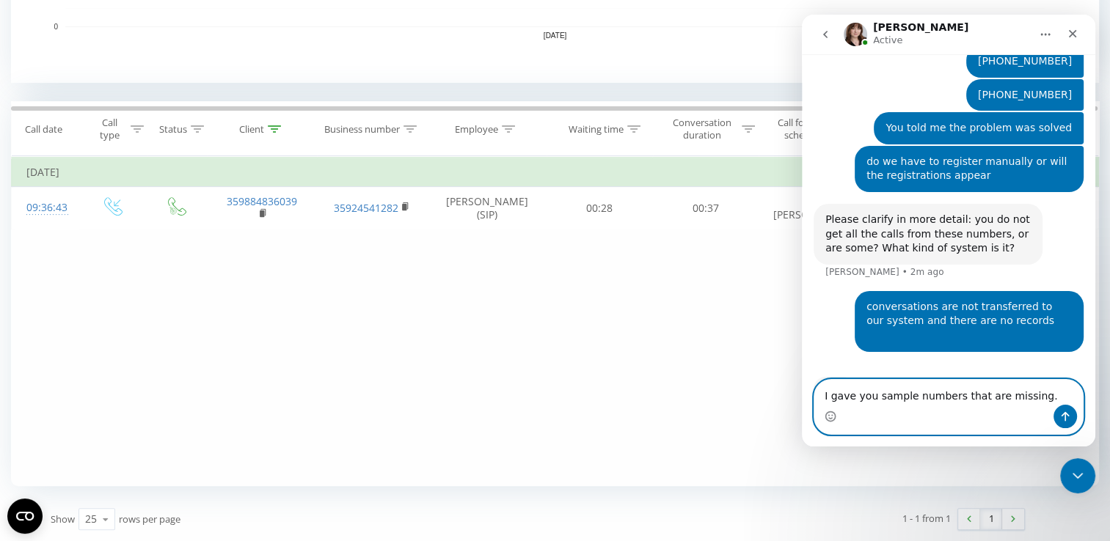
type textarea "I gave you sample numbers that are missing"
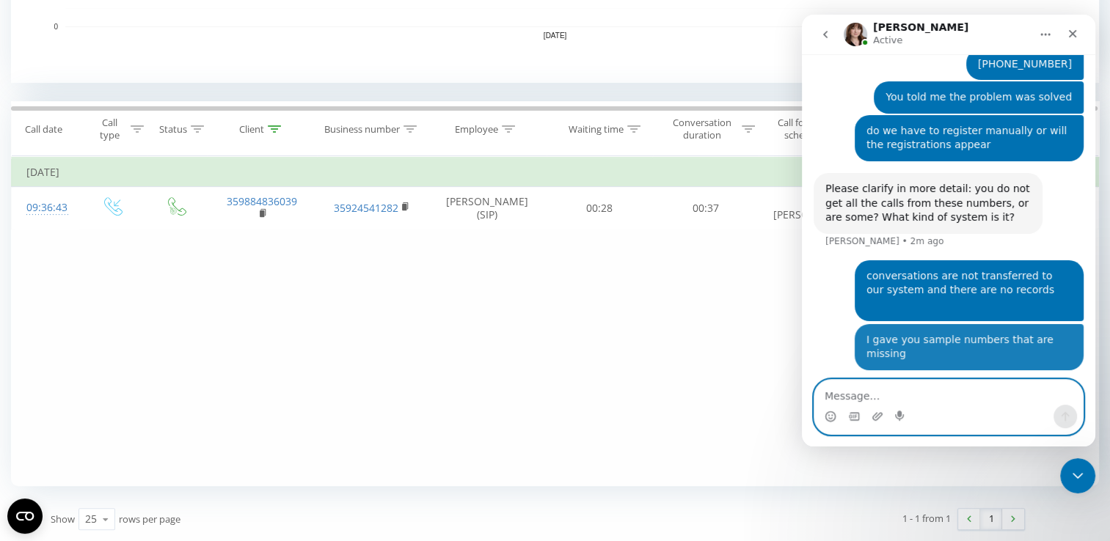
scroll to position [862, 0]
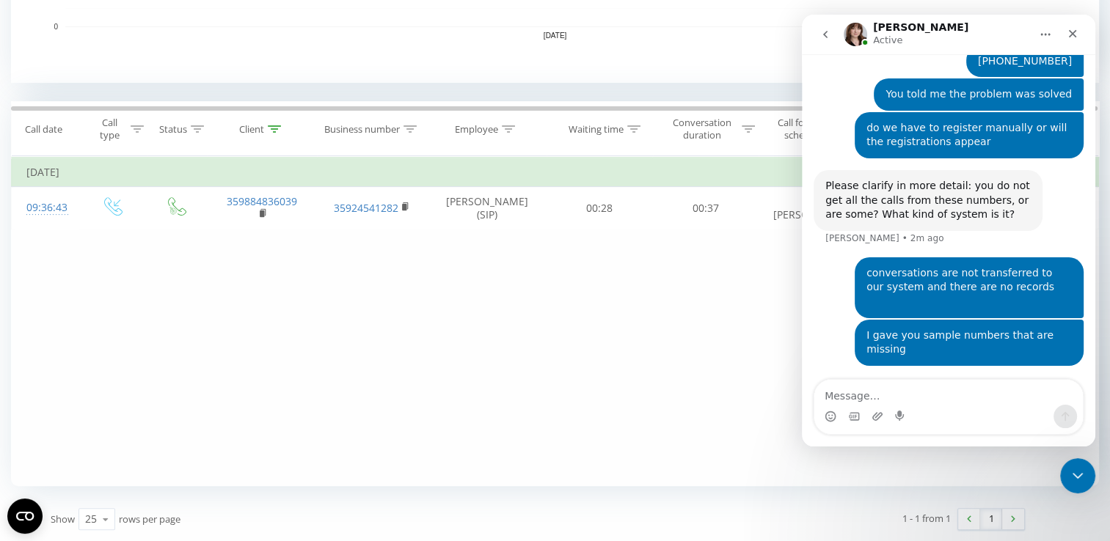
click at [826, 37] on icon "go back" at bounding box center [825, 34] width 4 height 7
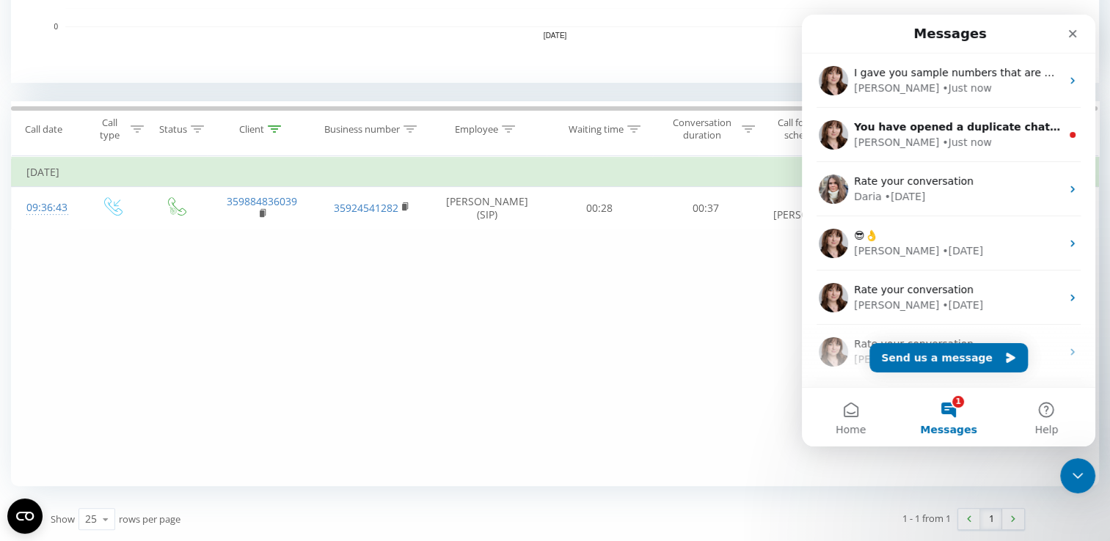
scroll to position [0, 0]
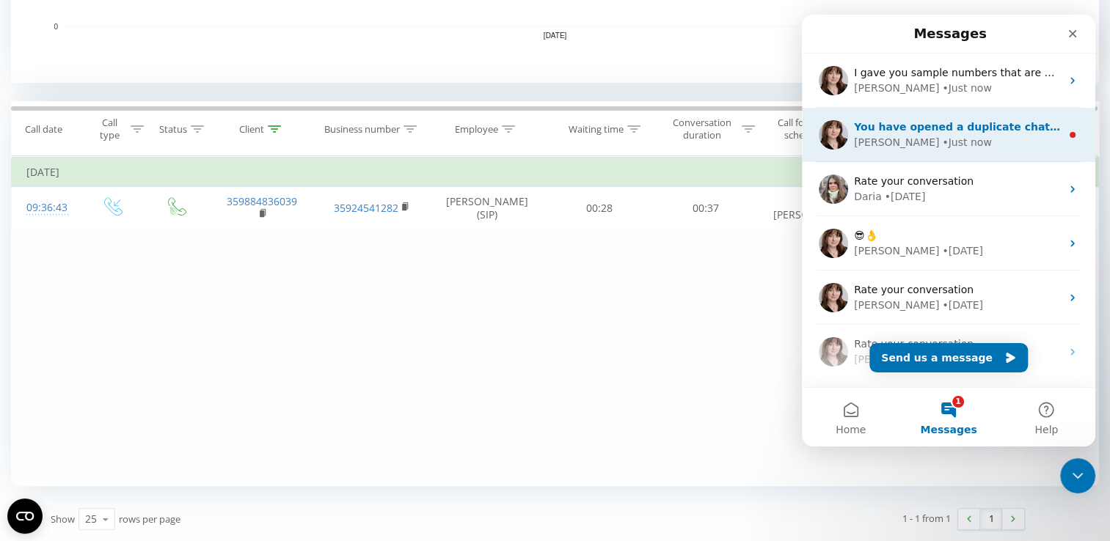
click at [942, 140] on div "• Just now" at bounding box center [966, 142] width 49 height 15
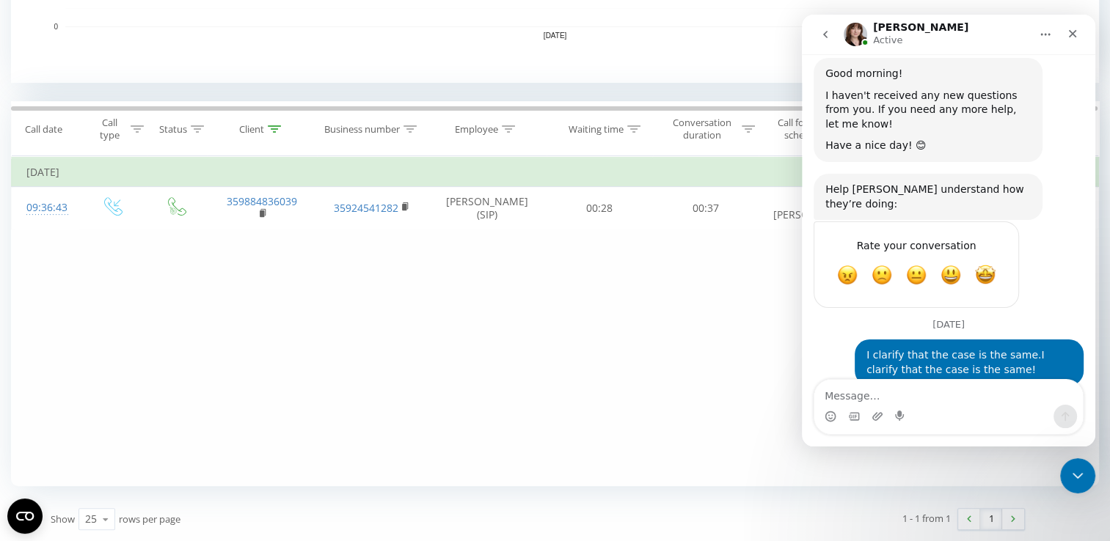
scroll to position [1095, 0]
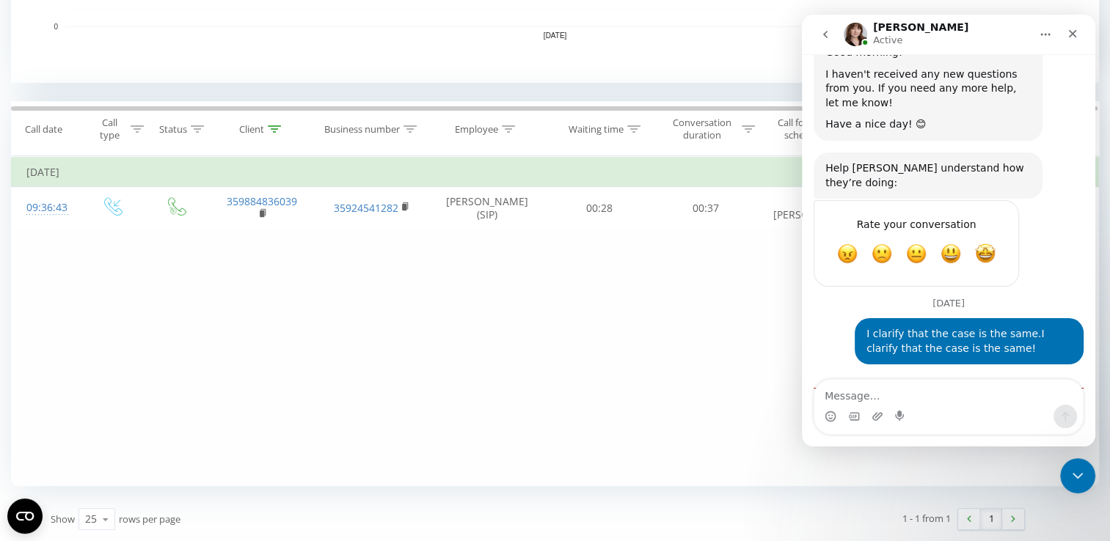
click at [880, 409] on div "You have opened a duplicate chat. Would it be more convenient for you to contin…" at bounding box center [927, 437] width 205 height 57
copy div "You have opened a duplicate chat. Would it be more convenient for you to contin…"
click at [887, 396] on textarea "Message…" at bounding box center [948, 392] width 268 height 25
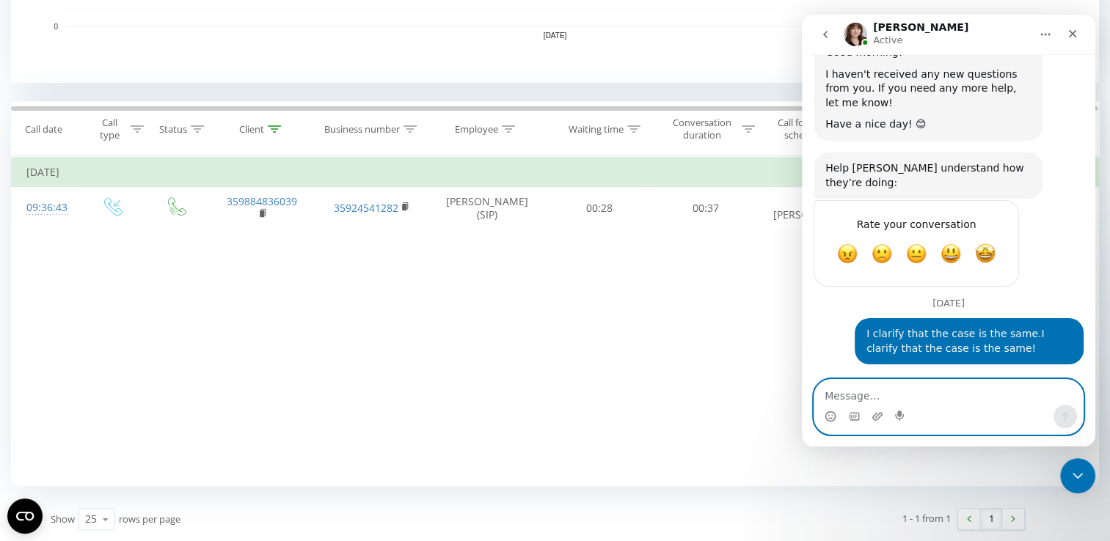
paste textarea "You decide, I want you to tell me if the registrations will appear and what the…"
type textarea "You decide, I want you to tell me if the registrations will appear and what the…"
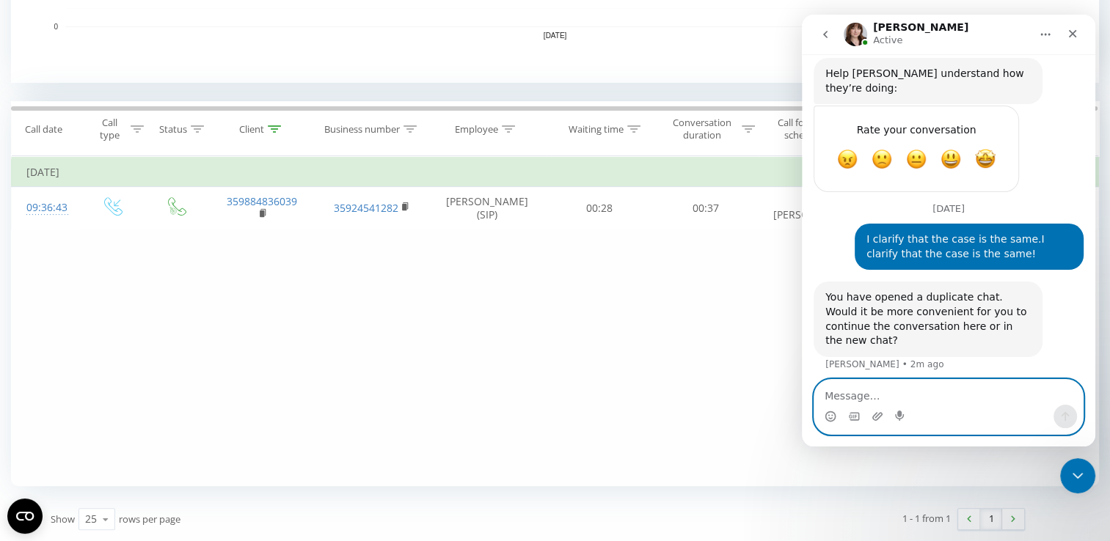
scroll to position [1200, 0]
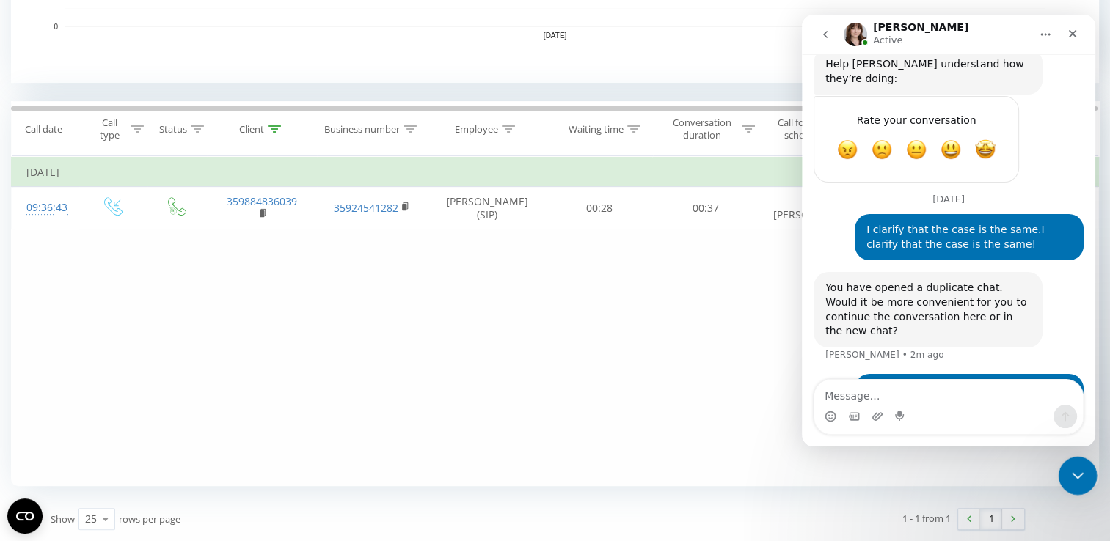
click at [1073, 469] on icon "Close Intercom Messenger" at bounding box center [1076, 474] width 18 height 18
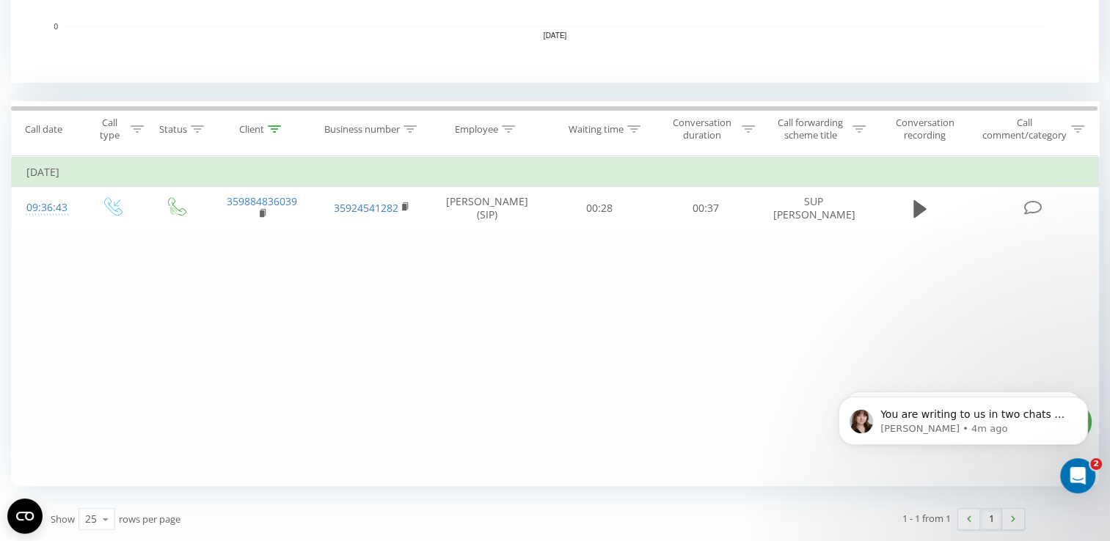
scroll to position [1230, 0]
click at [990, 434] on p "[PERSON_NAME] • 4m ago" at bounding box center [974, 429] width 189 height 13
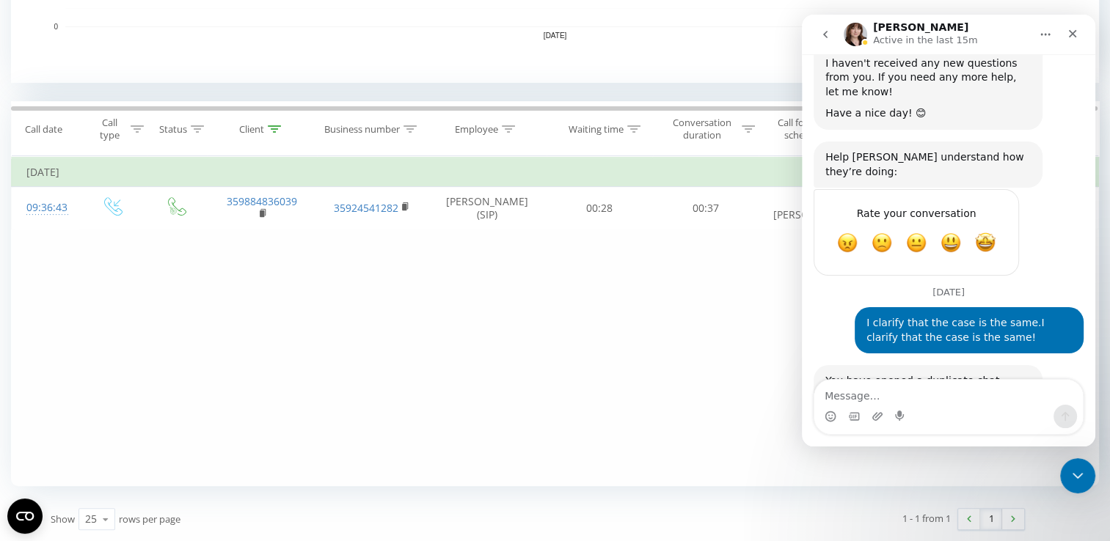
scroll to position [1240, 0]
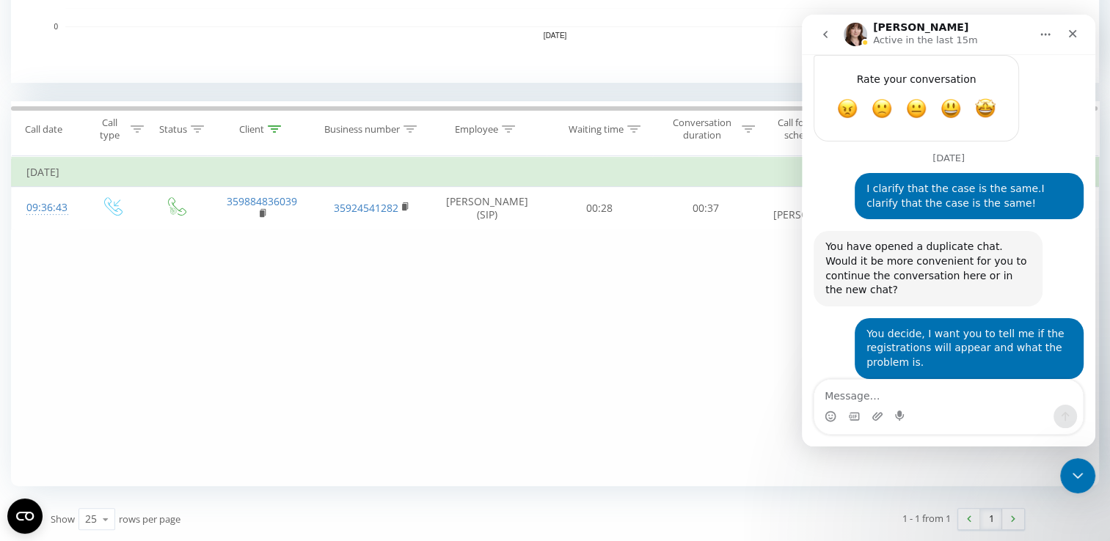
click at [842, 424] on div "You are writing to us in two chats at the same time. Okay, I will provide a res…" at bounding box center [927, 445] width 205 height 43
copy div "You are writing to us in two chats at the same time. Okay, I will provide a res…"
click at [821, 31] on icon "go back" at bounding box center [825, 35] width 12 height 12
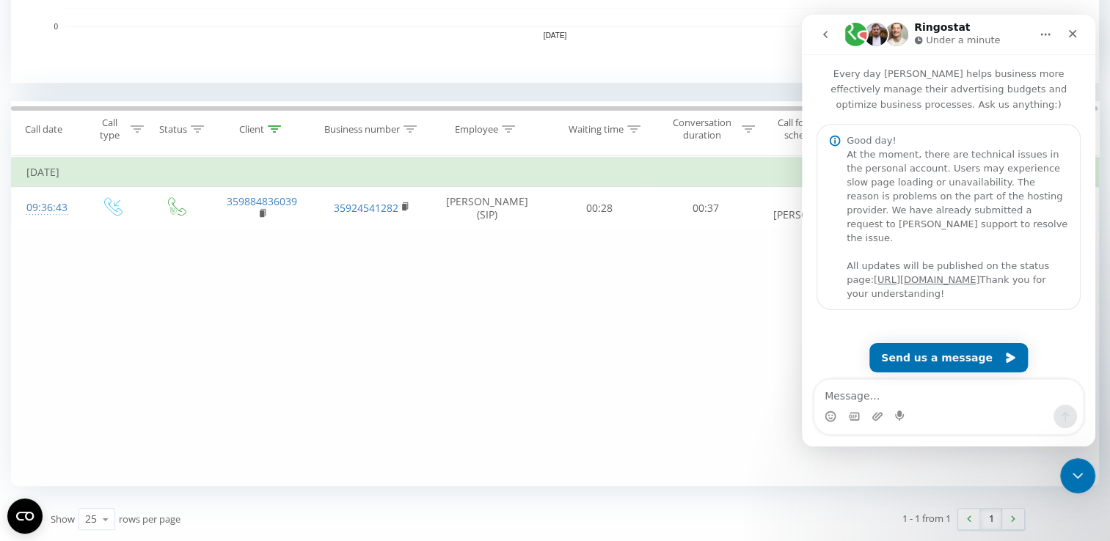
scroll to position [0, 0]
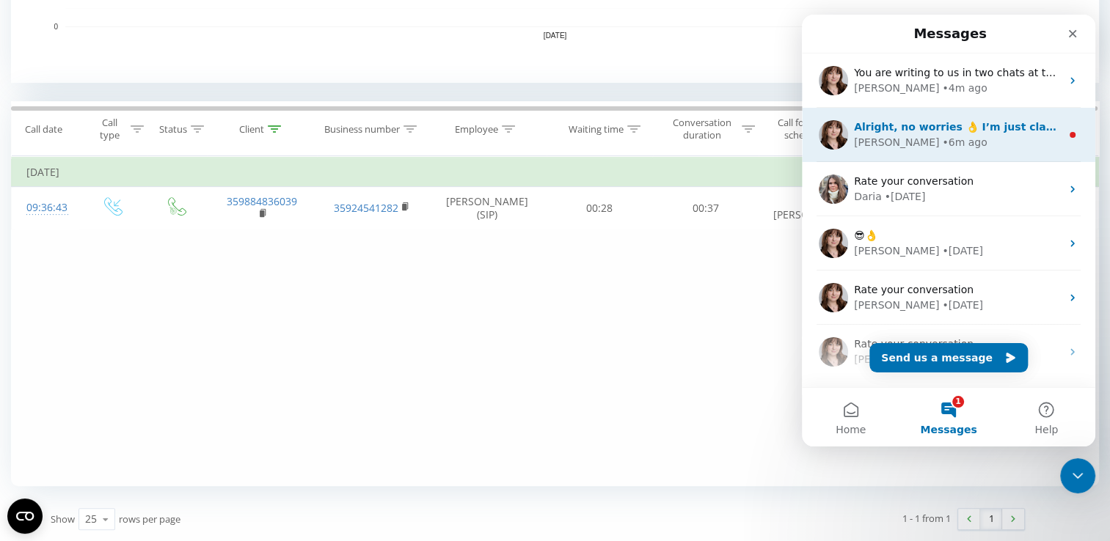
click at [942, 139] on div "• 6m ago" at bounding box center [964, 142] width 45 height 15
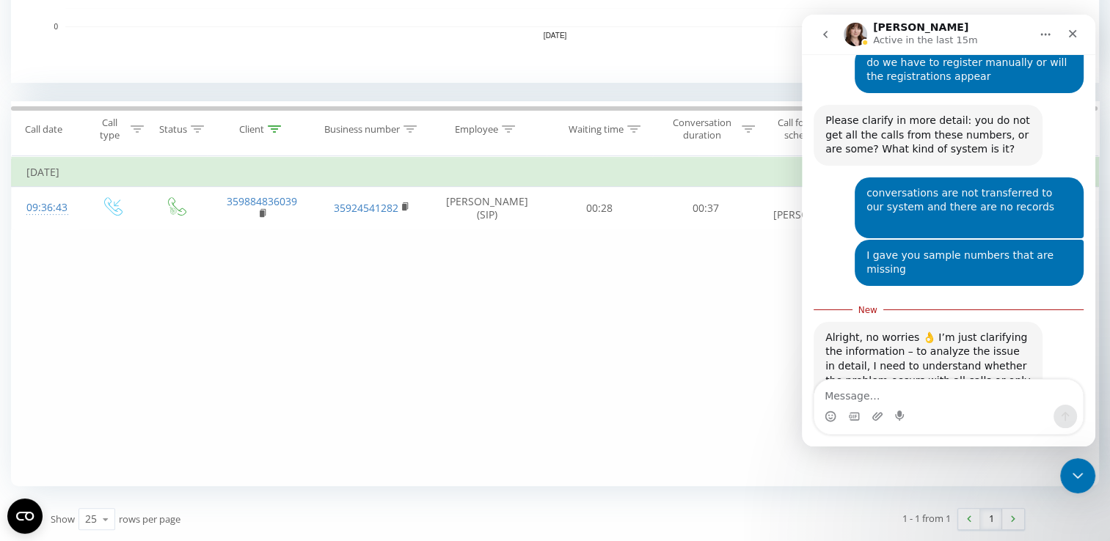
scroll to position [931, 0]
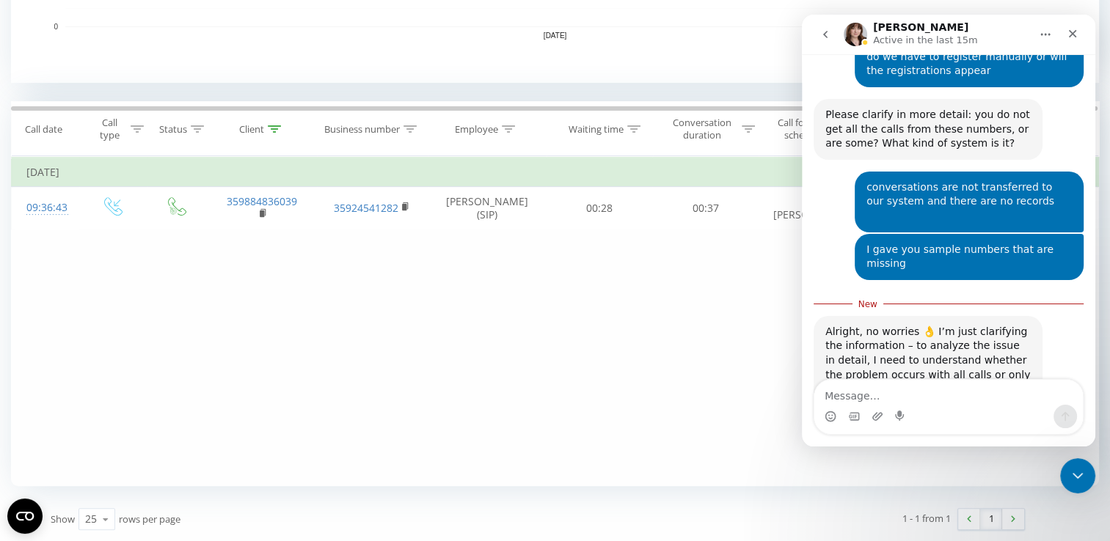
click at [890, 325] on div "Alright, no worries 👌 I’m just clarifying the information – to analyze the issu…" at bounding box center [927, 361] width 205 height 72
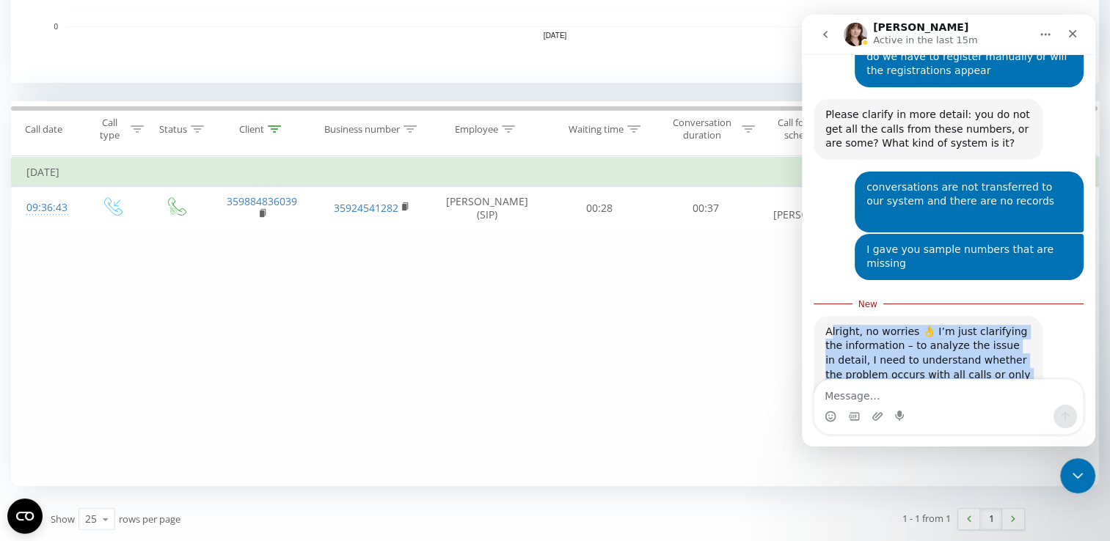
click at [890, 325] on div "Alright, no worries 👌 I’m just clarifying the information – to analyze the issu…" at bounding box center [927, 361] width 205 height 72
copy div "Alright, no worries 👌 I’m just clarifying the information – to analyze the issu…"
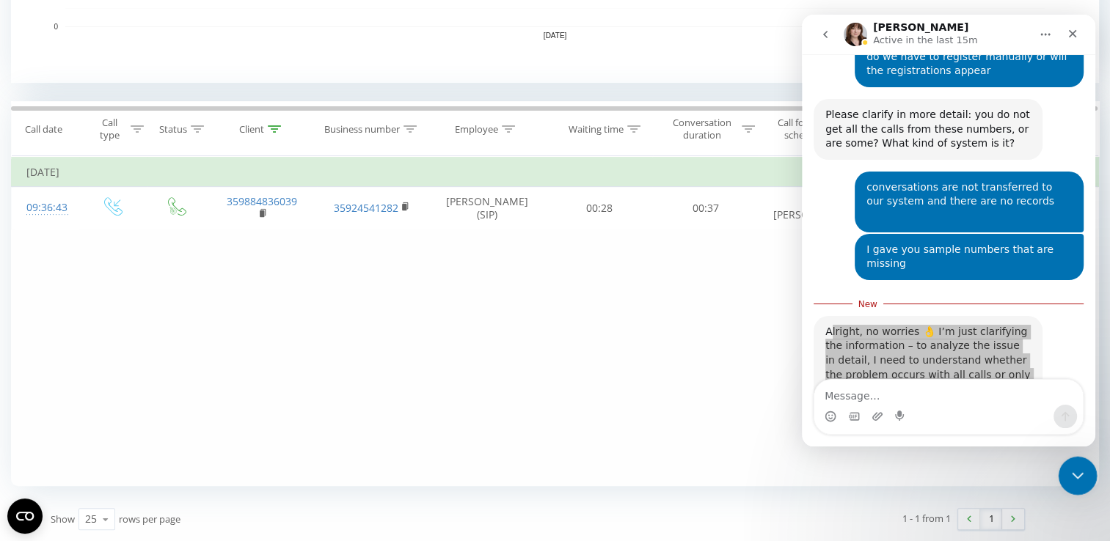
click at [1070, 475] on icon "Close Intercom Messenger" at bounding box center [1076, 474] width 18 height 18
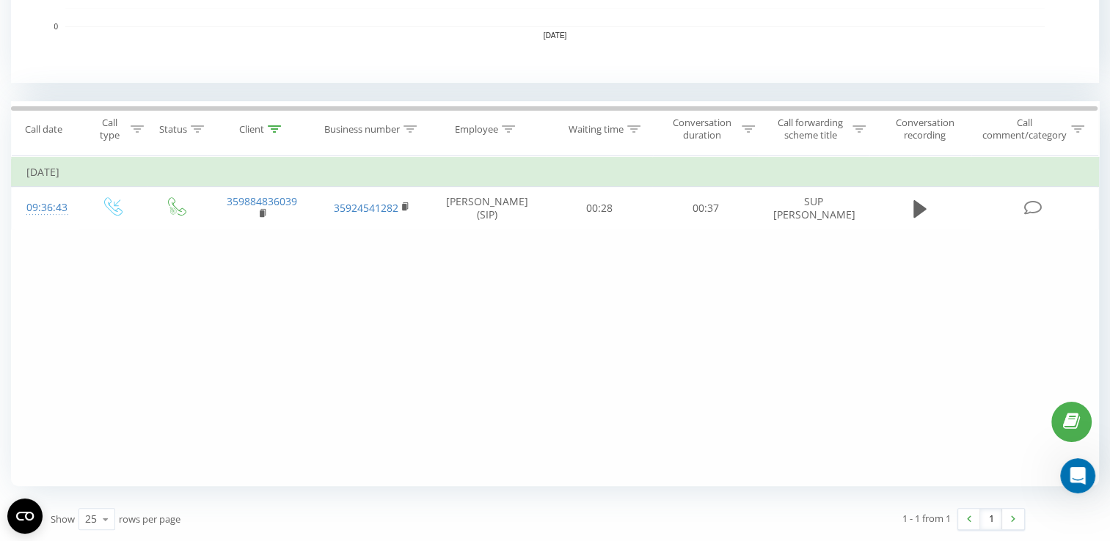
click at [275, 136] on th "Client" at bounding box center [262, 129] width 111 height 54
click at [273, 130] on icon at bounding box center [274, 128] width 13 height 7
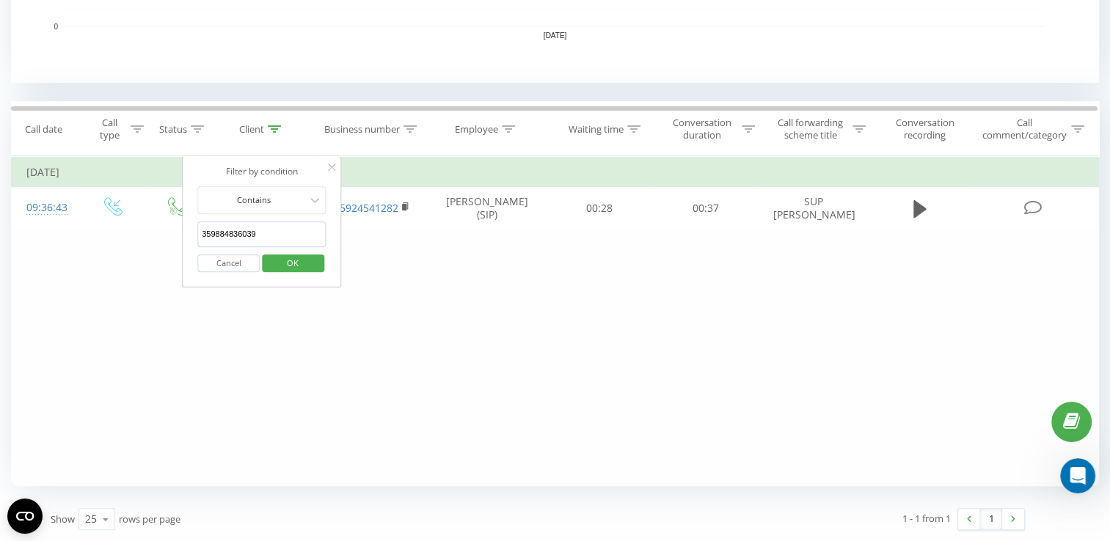
click at [290, 235] on input "359884836039" at bounding box center [261, 235] width 129 height 26
click button "OK" at bounding box center [293, 264] width 62 height 18
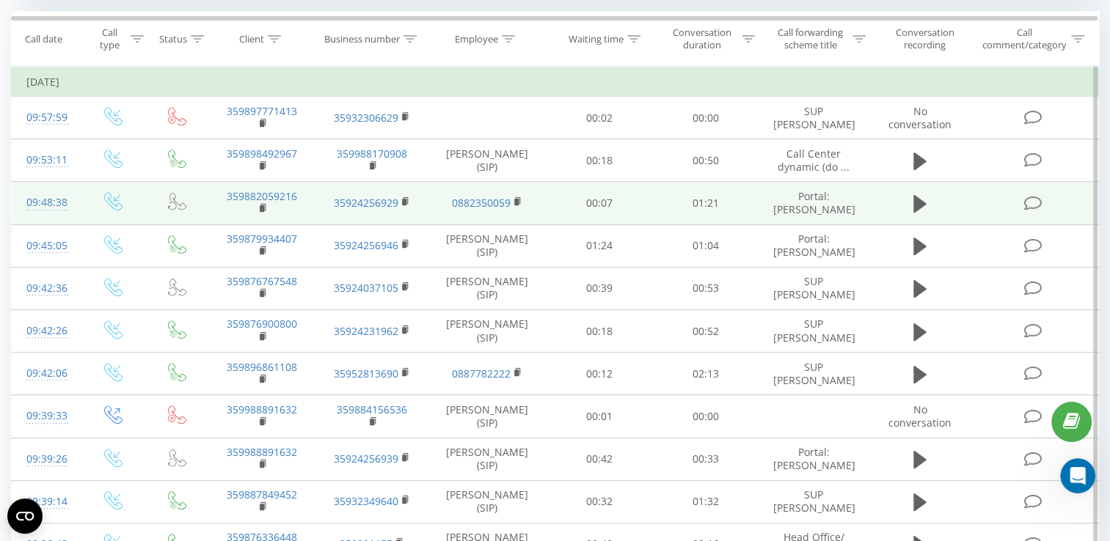
scroll to position [693, 0]
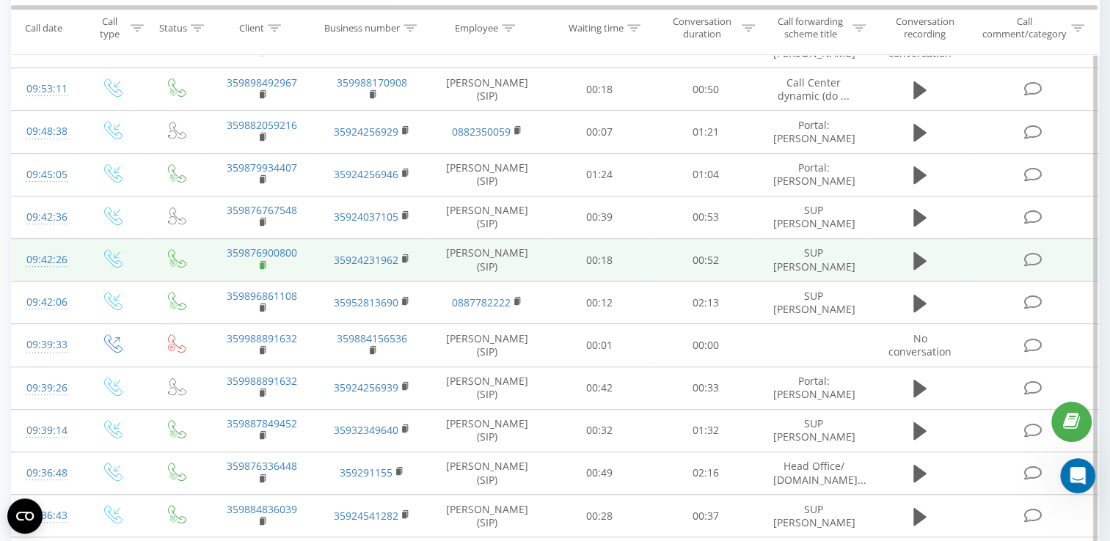
click at [262, 269] on rect at bounding box center [262, 266] width 4 height 7
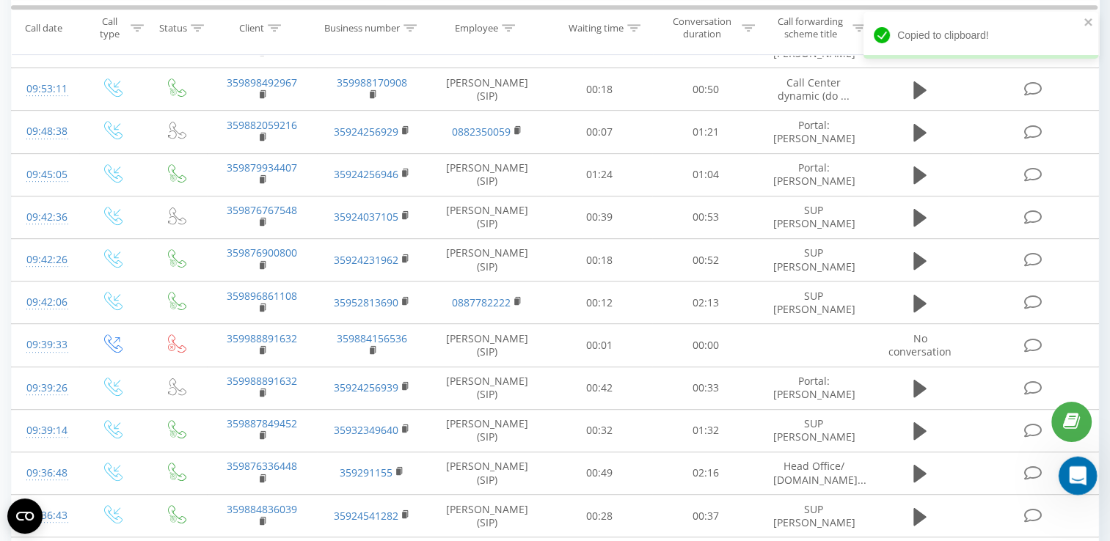
click at [1081, 478] on icon "Open Intercom Messenger" at bounding box center [1076, 474] width 24 height 24
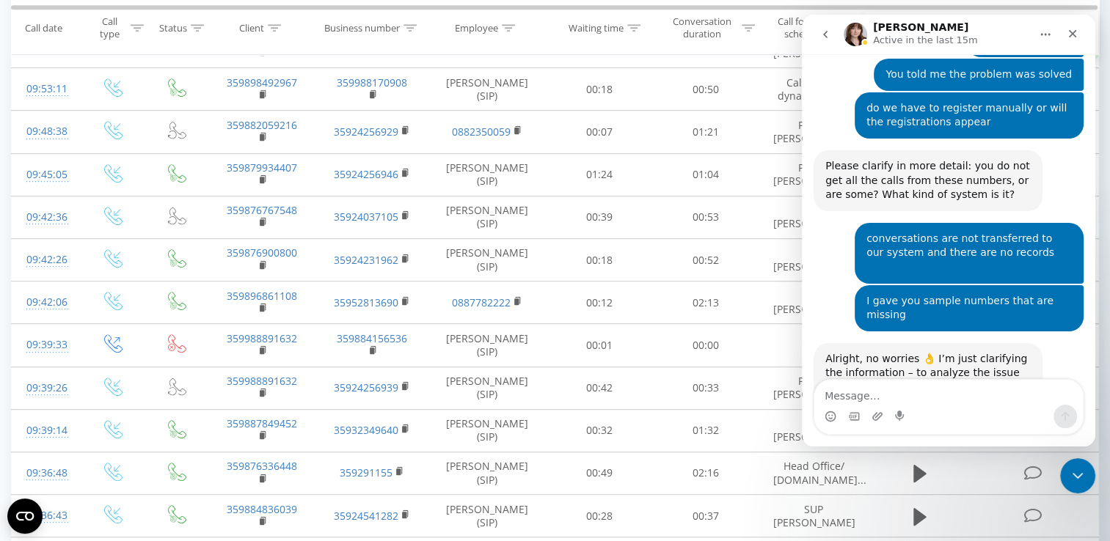
scroll to position [907, 0]
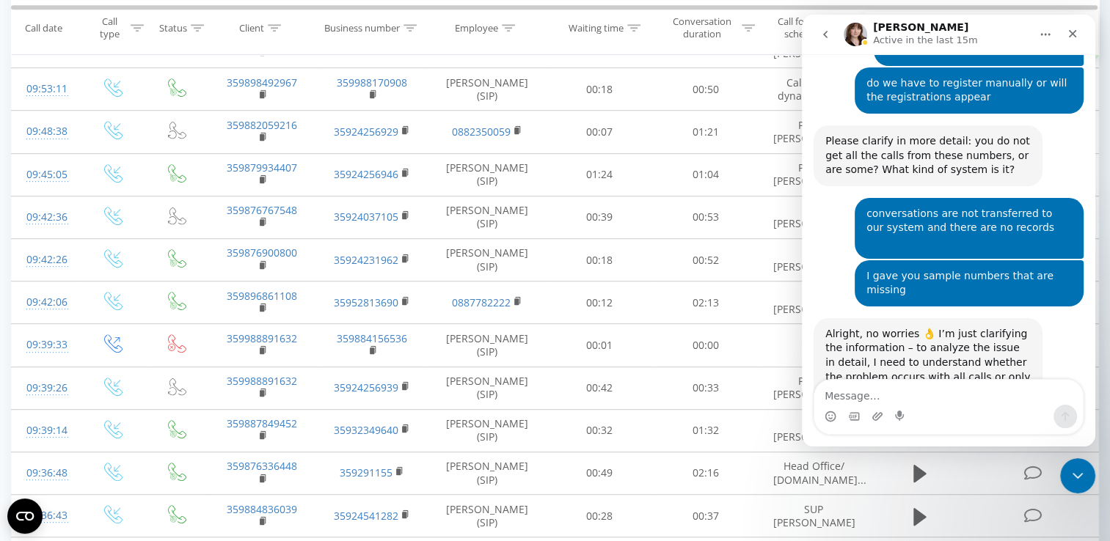
click at [940, 388] on textarea "Message…" at bounding box center [948, 392] width 268 height 25
type textarea "since morning there has been a problem with all calls"
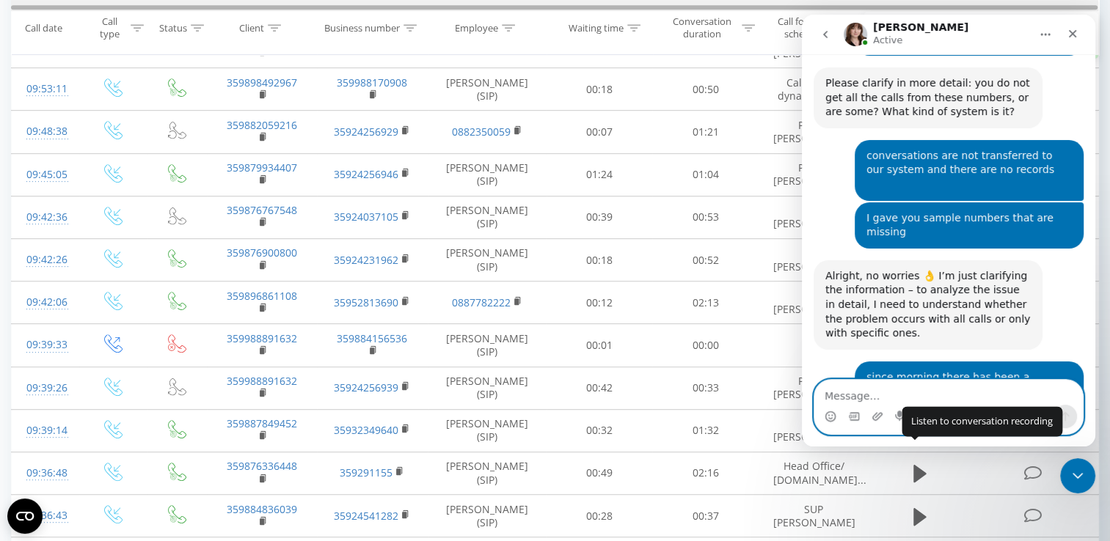
scroll to position [1037, 0]
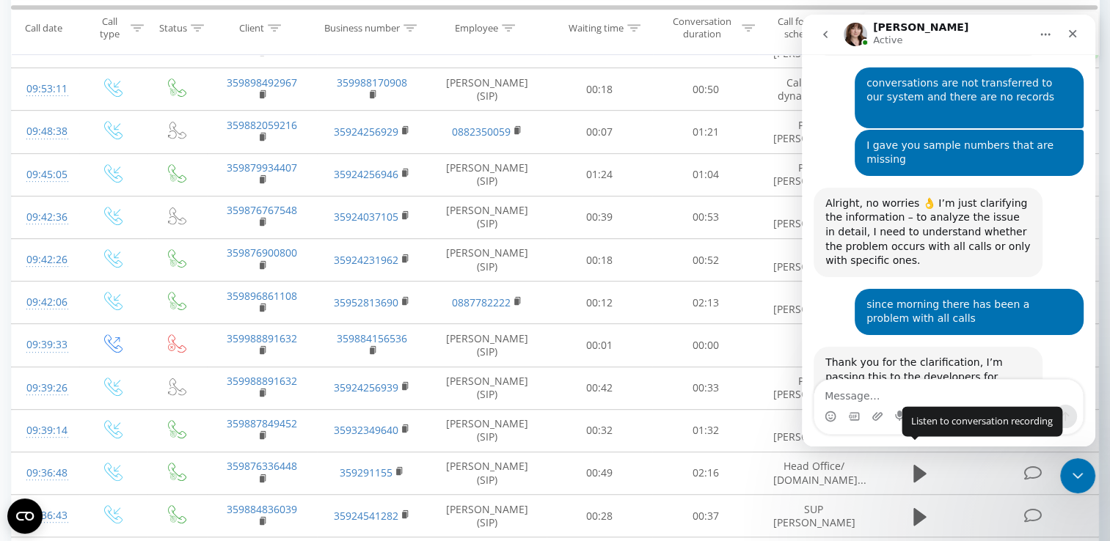
click at [888, 356] on div "Thank you for the clarification, I’m passing this to the developers for review.…" at bounding box center [927, 384] width 205 height 57
copy div "Thank you for the clarification, I’m passing this to the developers for review.…"
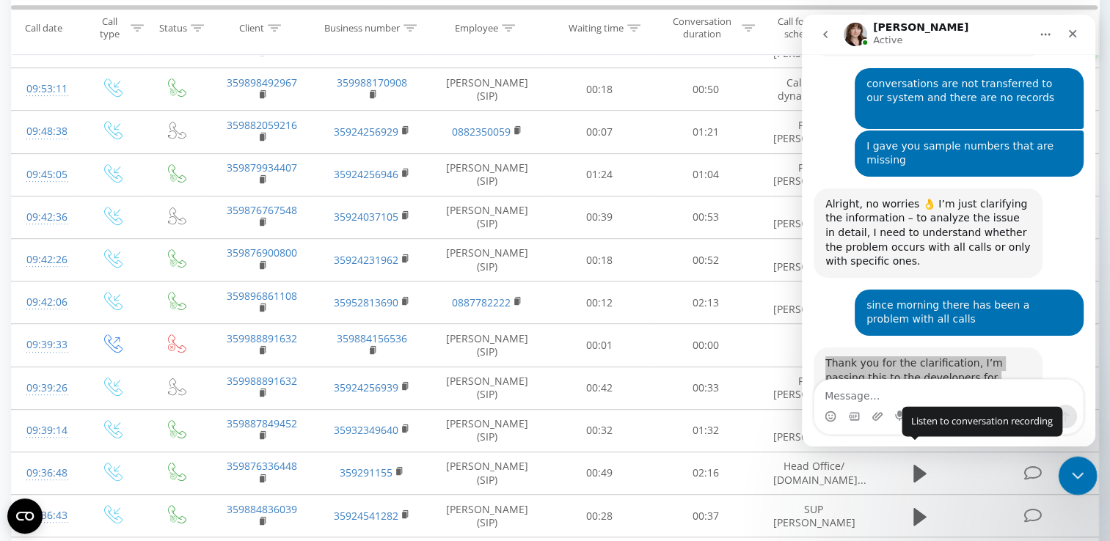
click at [1077, 471] on icon "Close Intercom Messenger" at bounding box center [1076, 474] width 18 height 18
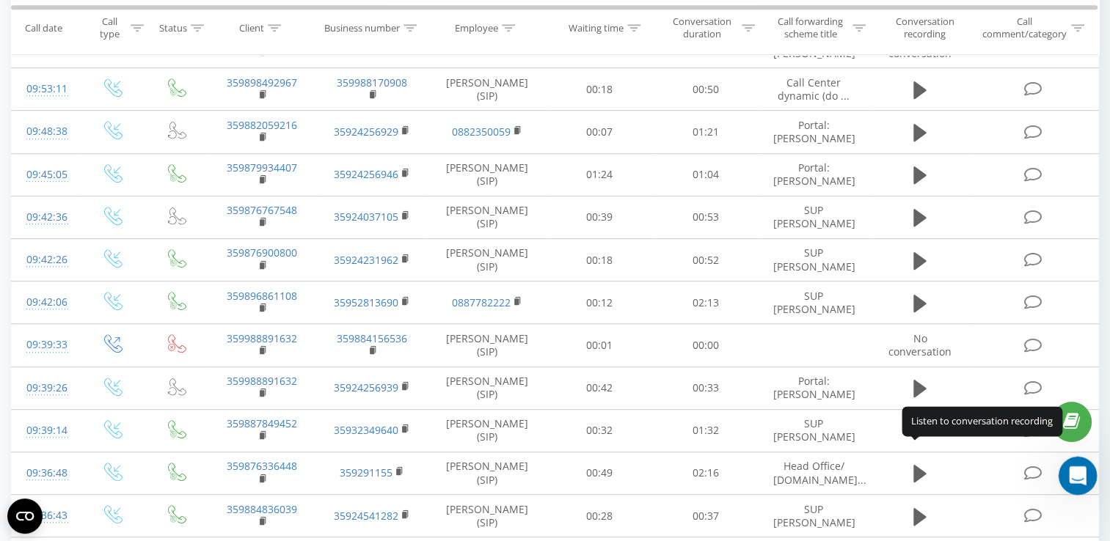
click at [1064, 482] on div "Open Intercom Messenger" at bounding box center [1075, 474] width 48 height 48
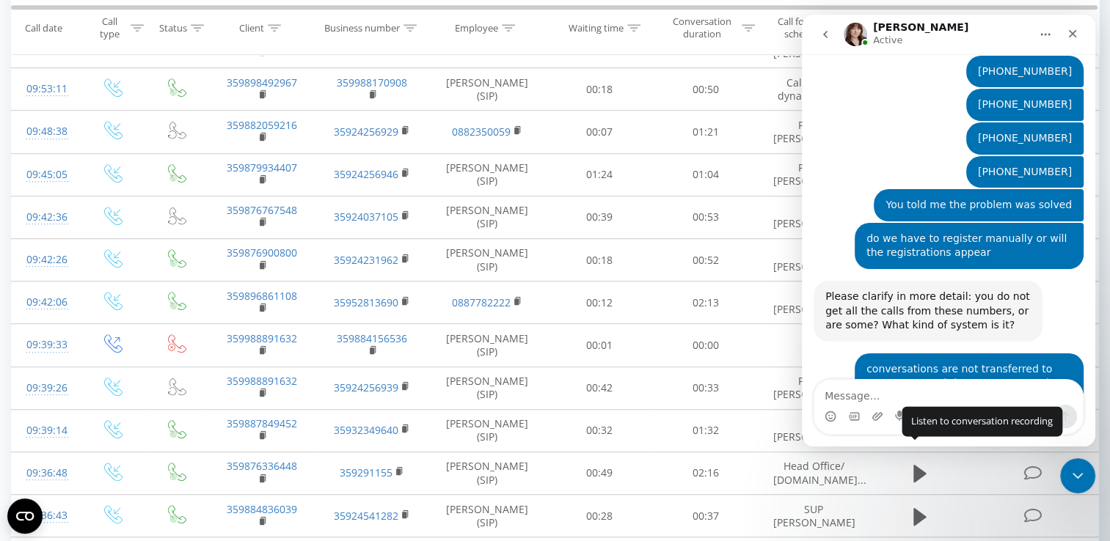
scroll to position [1037, 0]
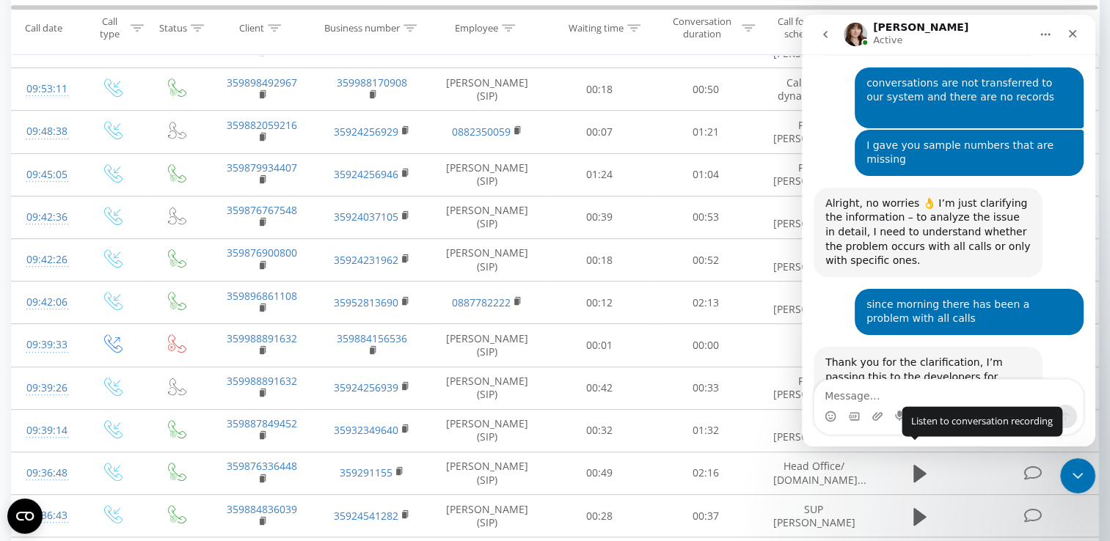
click at [823, 38] on icon "go back" at bounding box center [825, 35] width 12 height 12
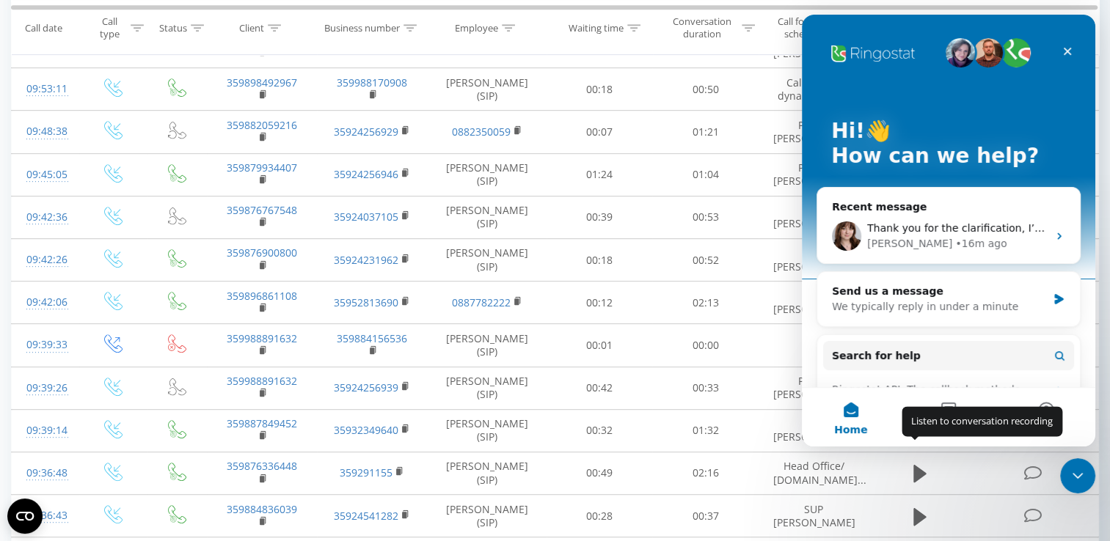
scroll to position [0, 0]
click at [957, 417] on div "Listen to conversation recording" at bounding box center [982, 421] width 161 height 29
click at [948, 409] on div "Listen to conversation recording" at bounding box center [982, 421] width 161 height 29
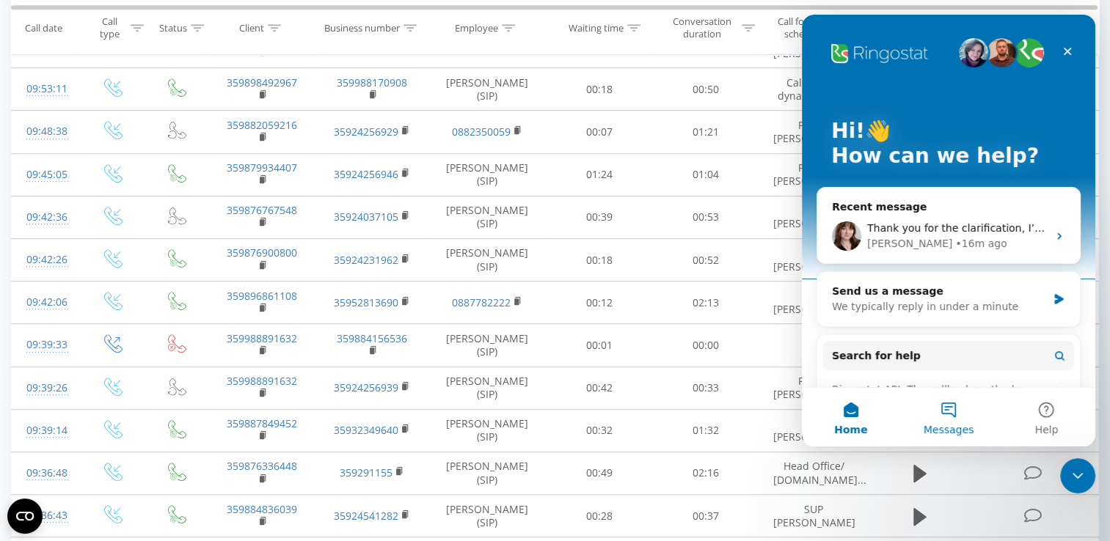
scroll to position [840, 0]
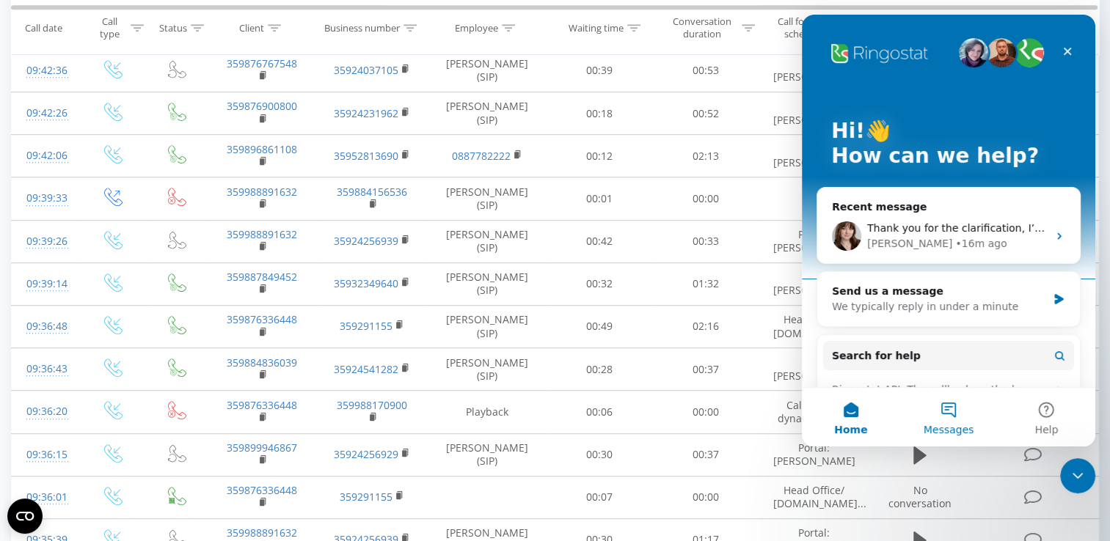
click at [954, 409] on button "Messages" at bounding box center [948, 417] width 98 height 59
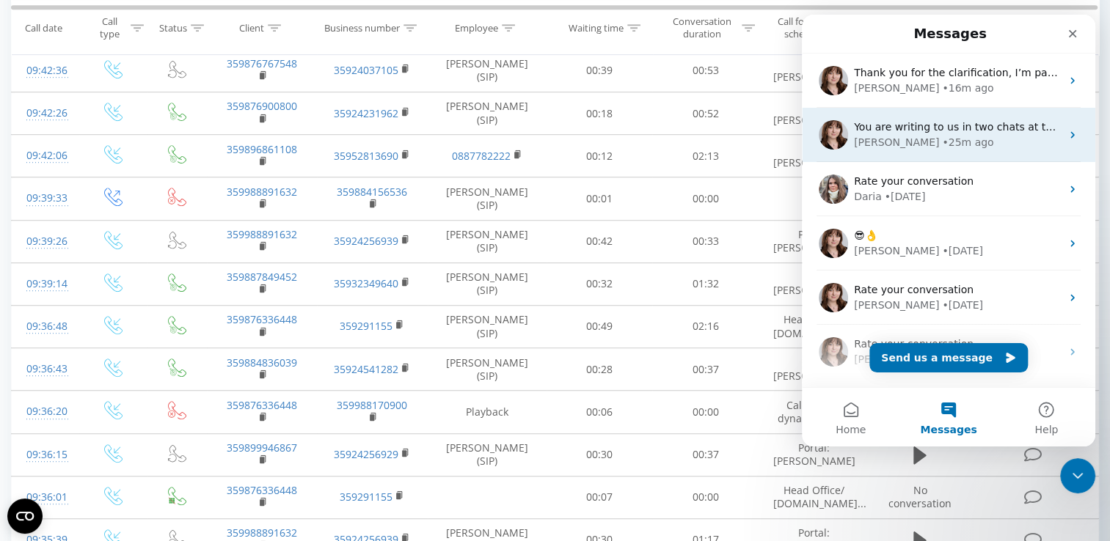
click at [968, 131] on span "You are writing to us in two chats at the same time. Okay, I will provide a res…" at bounding box center [1127, 127] width 546 height 12
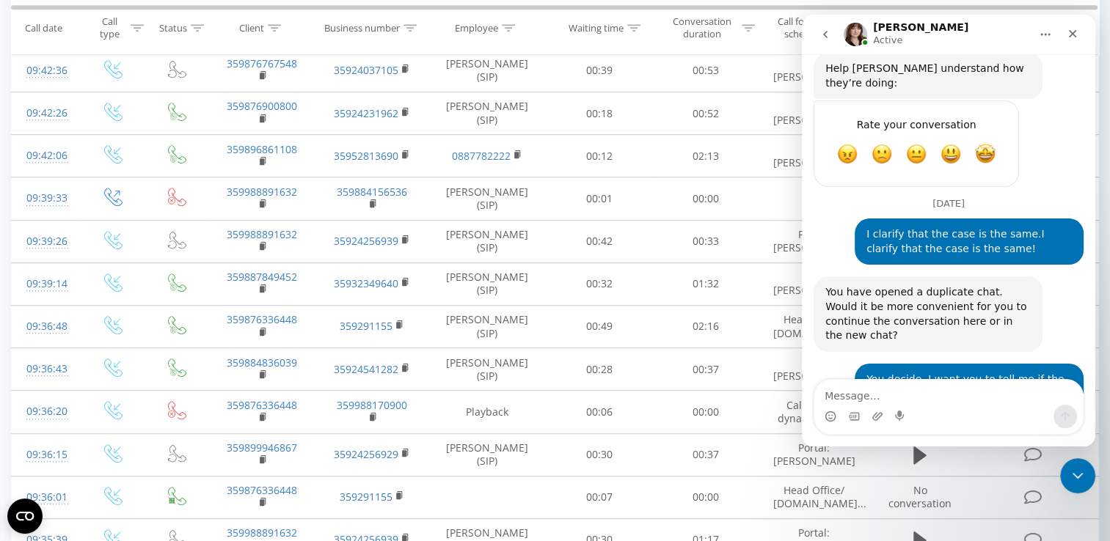
scroll to position [1216, 0]
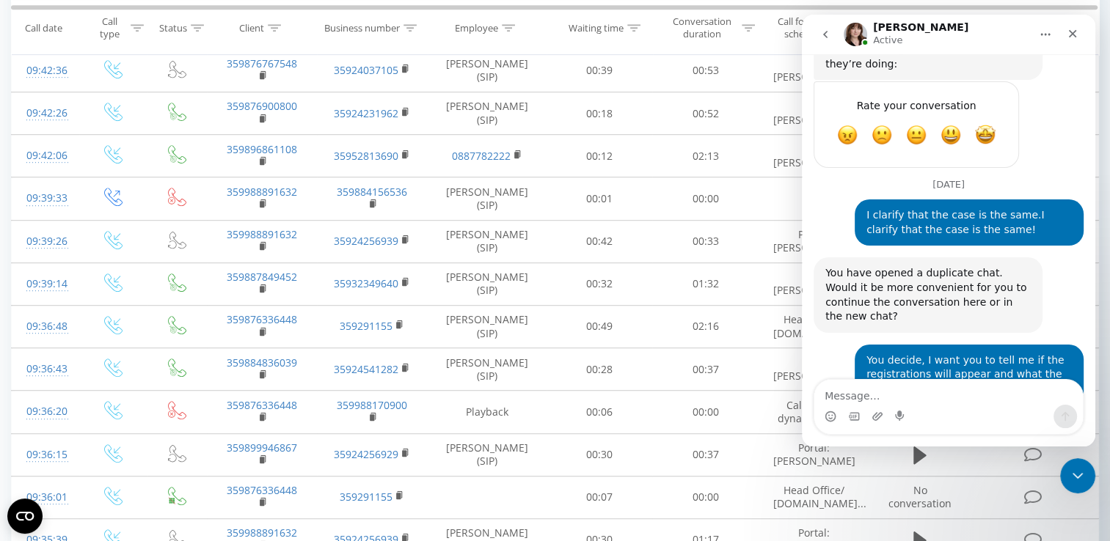
click at [834, 28] on button "go back" at bounding box center [825, 35] width 28 height 28
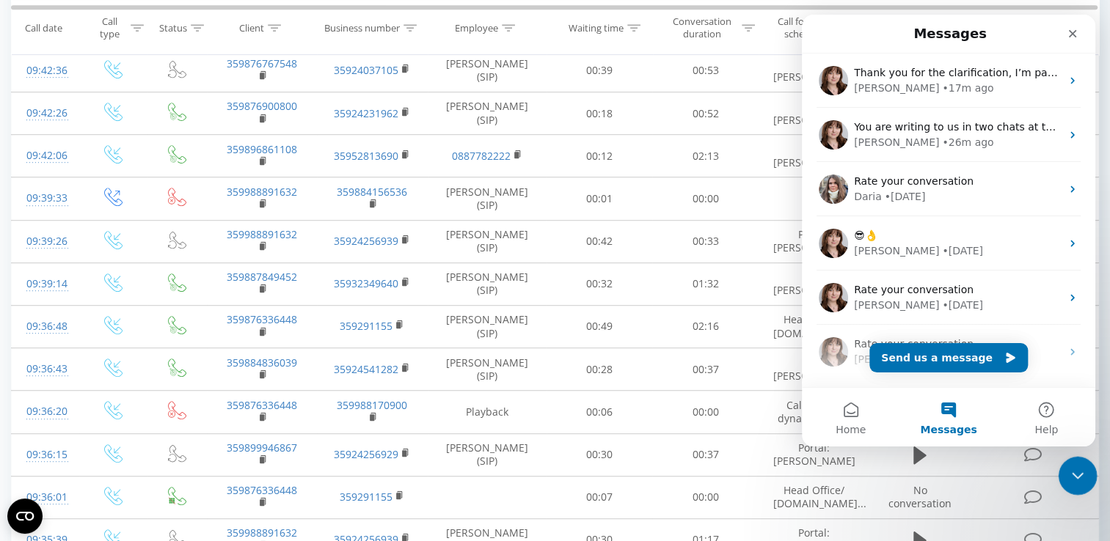
click at [1081, 475] on icon "Close Intercom Messenger" at bounding box center [1076, 474] width 18 height 18
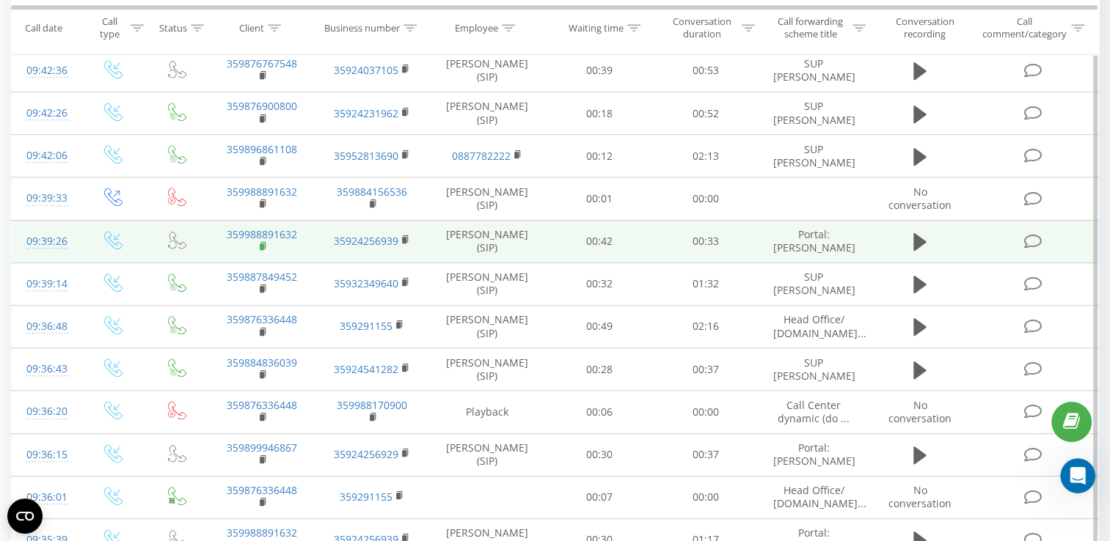
click at [261, 250] on rect at bounding box center [262, 247] width 4 height 7
